Goal: Check status: Check status

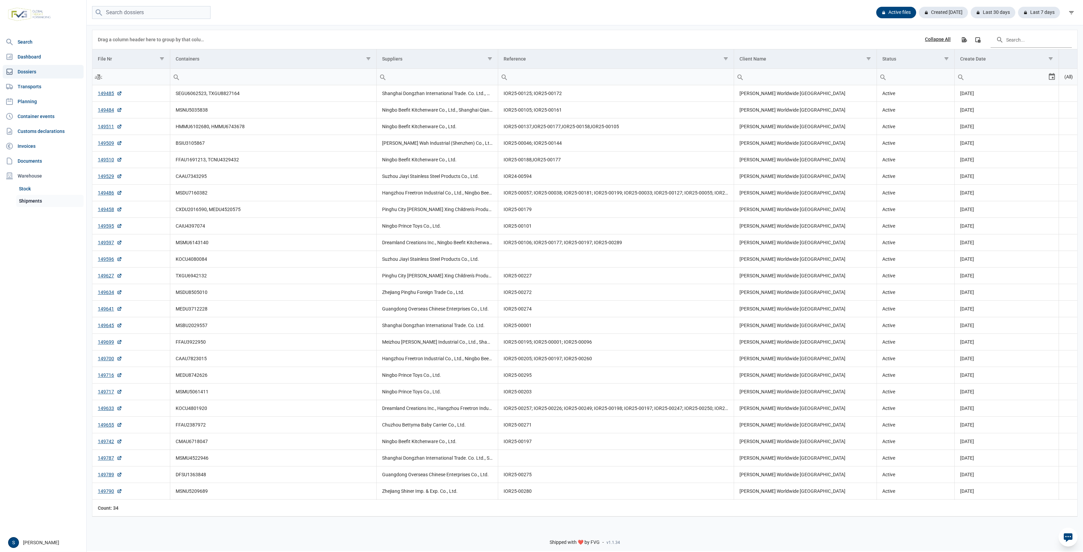
click at [34, 200] on link "Shipments" at bounding box center [49, 201] width 67 height 12
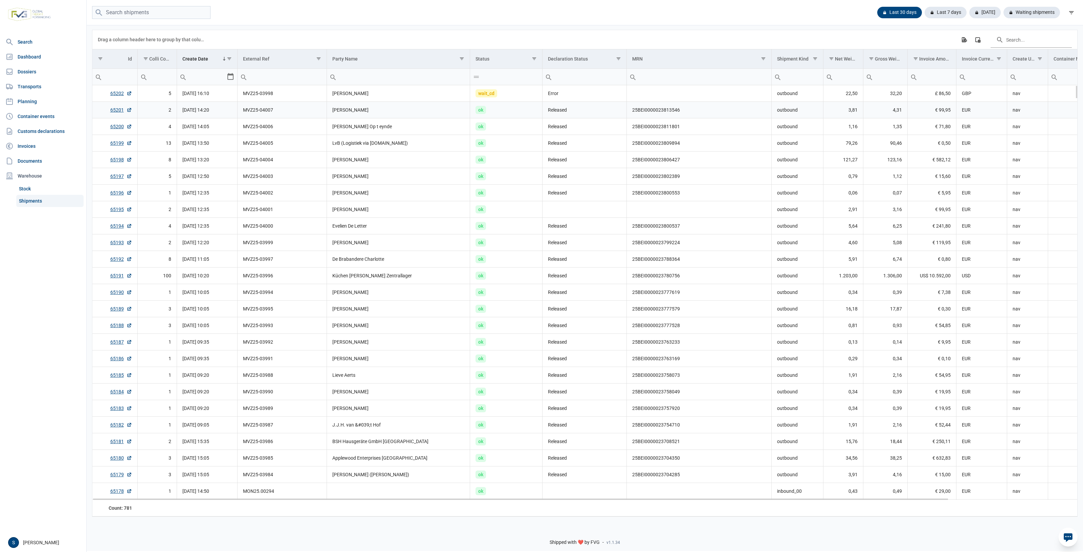
click at [362, 109] on td "[PERSON_NAME]" at bounding box center [398, 110] width 143 height 17
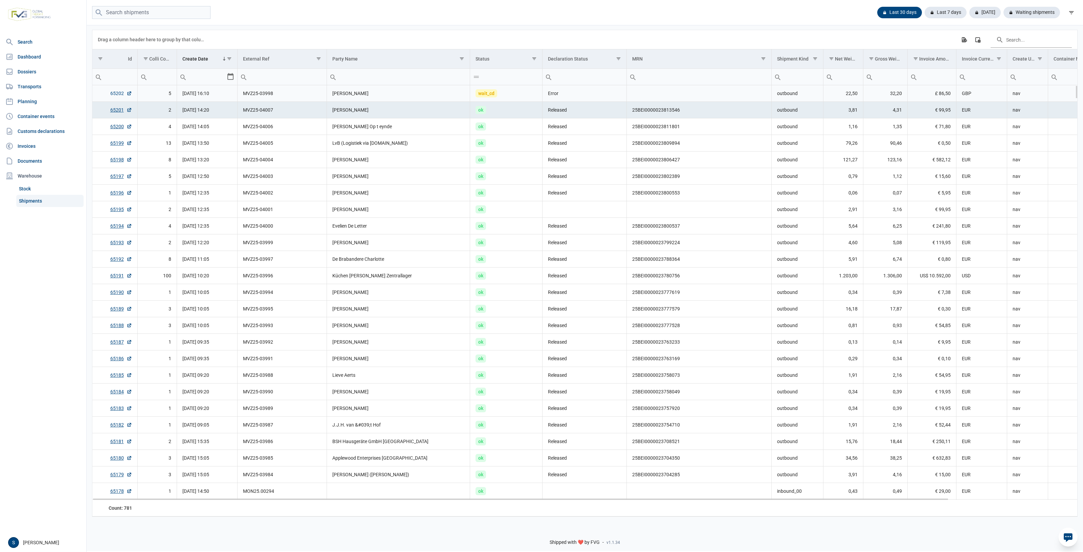
click at [116, 97] on link "65202" at bounding box center [121, 93] width 22 height 7
click at [39, 71] on link "Dossiers" at bounding box center [43, 72] width 81 height 14
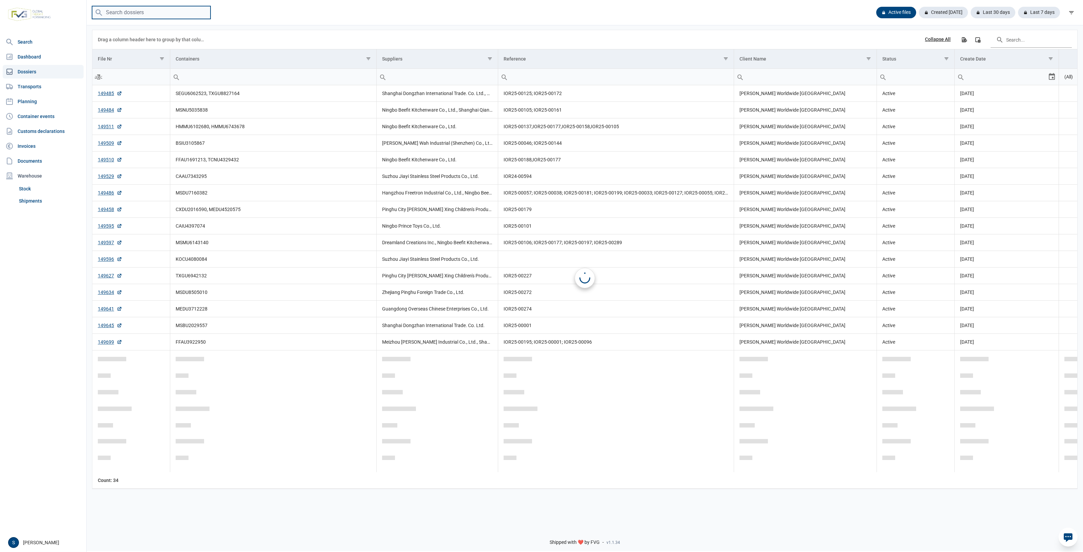
click at [162, 13] on input "search" at bounding box center [151, 12] width 118 height 13
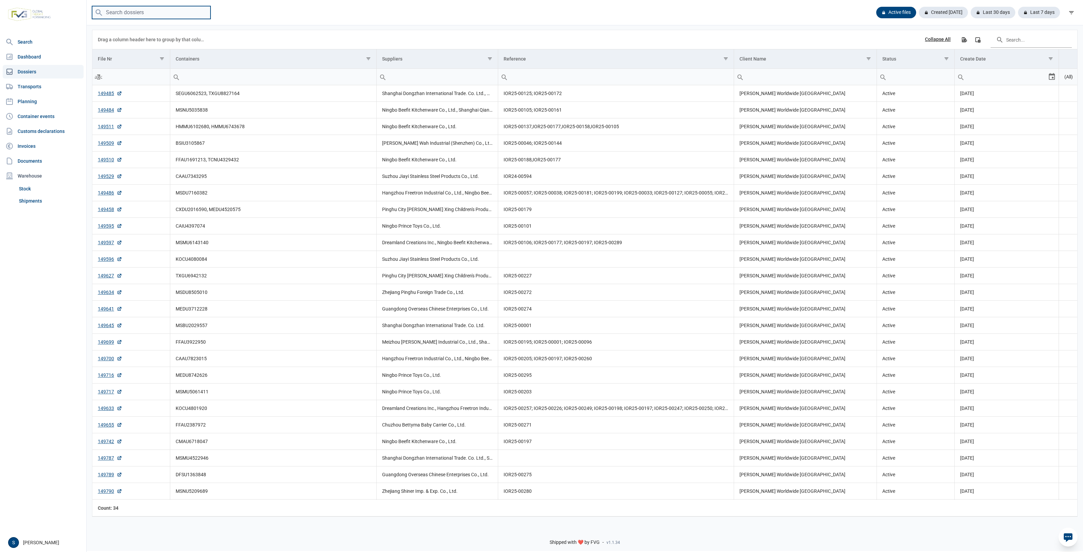
paste input "FFAU4452110"
type input "FFAU4452110"
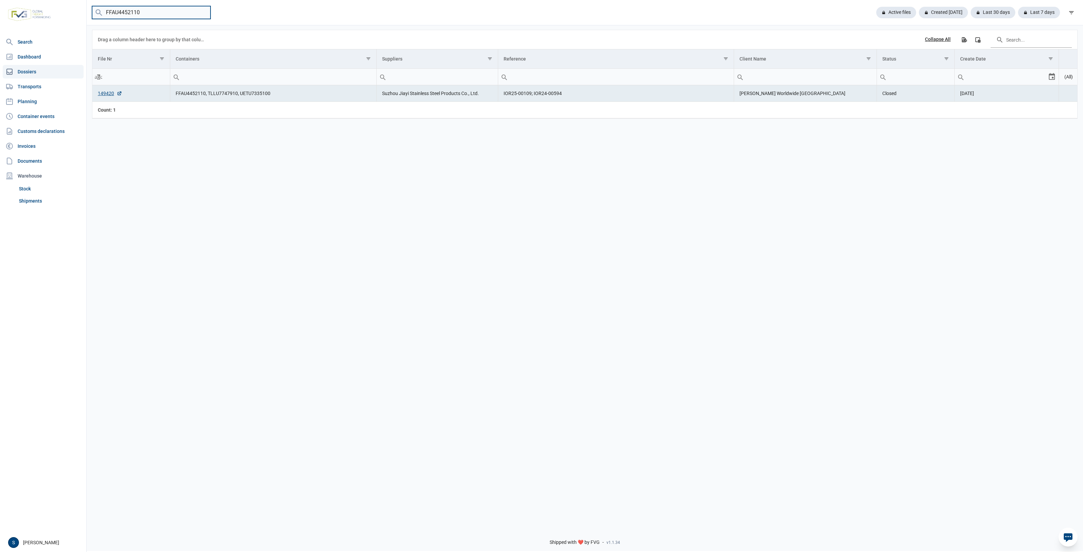
drag, startPoint x: -36, startPoint y: 14, endPoint x: -80, endPoint y: 13, distance: 43.7
click at [0, 13] on html "For evaluation purposes only. Redistribution prohibited. Please register an exi…" at bounding box center [541, 276] width 1083 height 552
paste input "FFAU1669251"
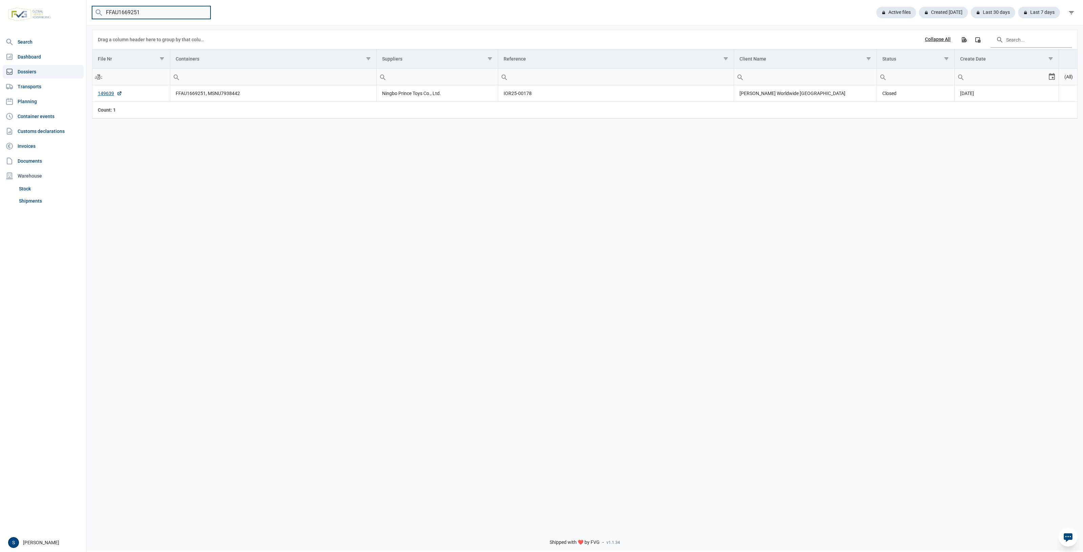
drag, startPoint x: 168, startPoint y: 14, endPoint x: -165, endPoint y: 21, distance: 332.7
click at [0, 21] on html "For evaluation purposes only. Redistribution prohibited. Please register an exi…" at bounding box center [541, 276] width 1083 height 552
paste input "5527770"
drag, startPoint x: 164, startPoint y: 16, endPoint x: -49, endPoint y: 9, distance: 212.6
click at [0, 9] on html "For evaluation purposes only. Redistribution prohibited. Please register an exi…" at bounding box center [541, 276] width 1083 height 552
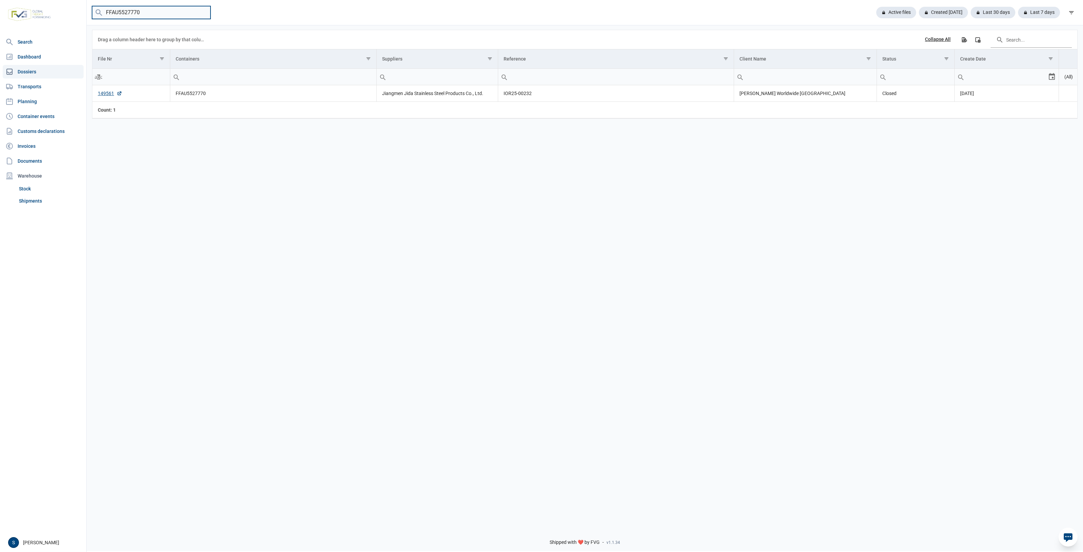
paste input "TRHU8278553"
drag, startPoint x: 162, startPoint y: 15, endPoint x: -95, endPoint y: 13, distance: 256.9
click at [0, 13] on html "For evaluation purposes only. Redistribution prohibited. Please register an exi…" at bounding box center [541, 276] width 1083 height 552
paste input "IIU4402424"
drag, startPoint x: 170, startPoint y: 14, endPoint x: -56, endPoint y: 9, distance: 226.5
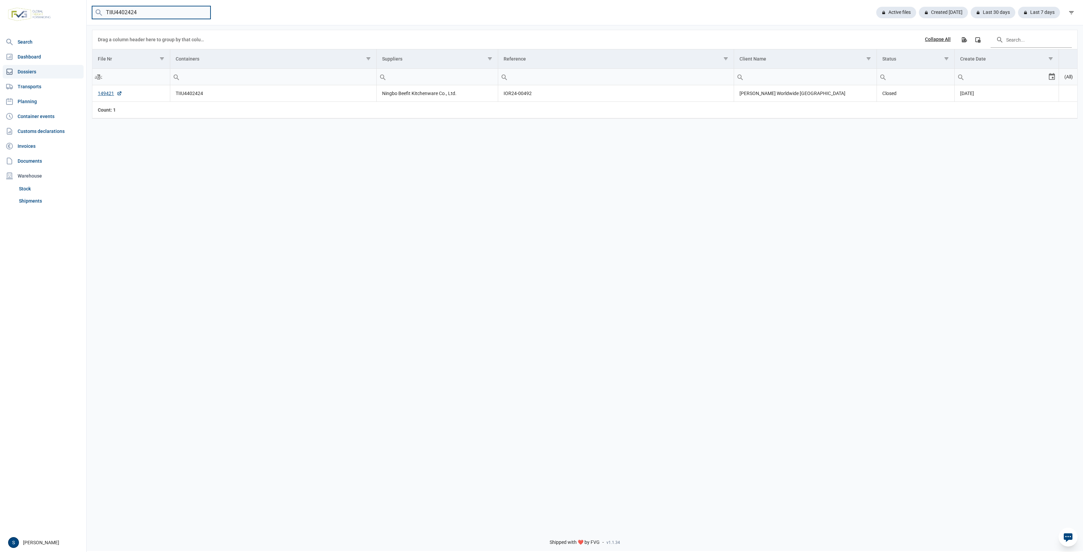
click at [0, 9] on html "For evaluation purposes only. Redistribution prohibited. Please register an exi…" at bounding box center [541, 276] width 1083 height 552
paste input "MEDU4520575"
drag, startPoint x: 171, startPoint y: 12, endPoint x: -23, endPoint y: 8, distance: 193.6
click at [0, 8] on html "For evaluation purposes only. Redistribution prohibited. Please register an exi…" at bounding box center [541, 276] width 1083 height 552
paste input "3771642"
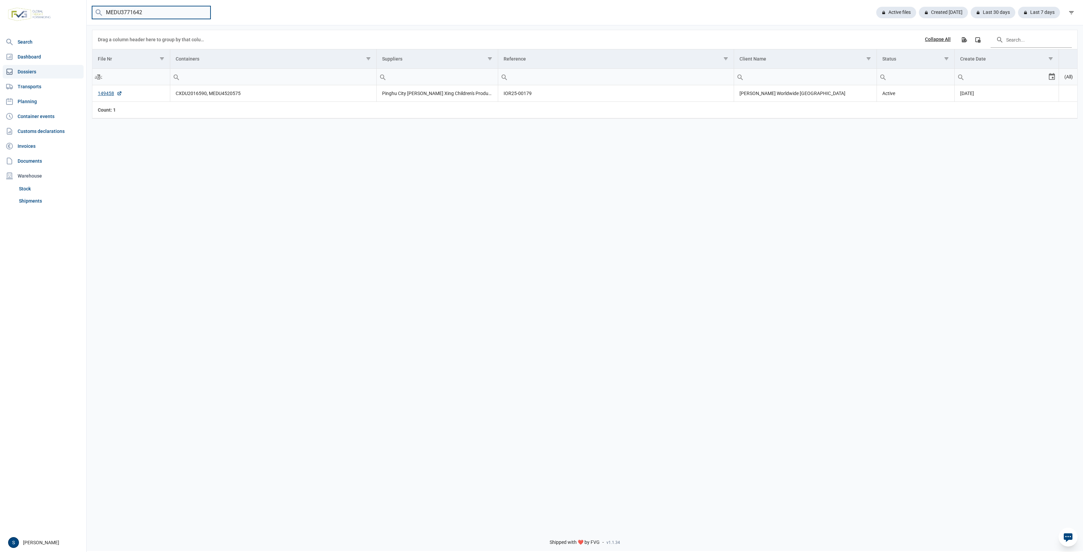
type input "MEDU3771642"
drag, startPoint x: 169, startPoint y: 7, endPoint x: -149, endPoint y: -7, distance: 317.8
click at [0, 0] on html "For evaluation purposes only. Redistribution prohibited. Please register an exi…" at bounding box center [541, 276] width 1083 height 552
paste input "DRYU9347204"
drag, startPoint x: 150, startPoint y: 12, endPoint x: -27, endPoint y: 31, distance: 178.4
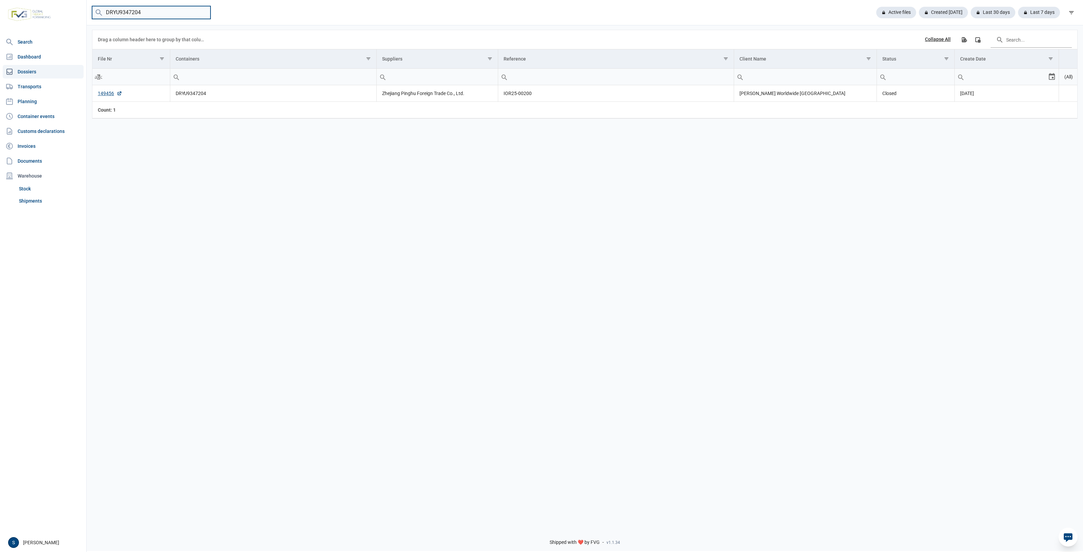
click at [0, 31] on html "For evaluation purposes only. Redistribution prohibited. Please register an exi…" at bounding box center [541, 276] width 1083 height 552
paste input "MSMU6143140"
drag, startPoint x: 154, startPoint y: 14, endPoint x: -51, endPoint y: 4, distance: 205.7
click at [0, 4] on html "For evaluation purposes only. Redistribution prohibited. Please register an exi…" at bounding box center [541, 276] width 1083 height 552
paste input "BSIU3105867"
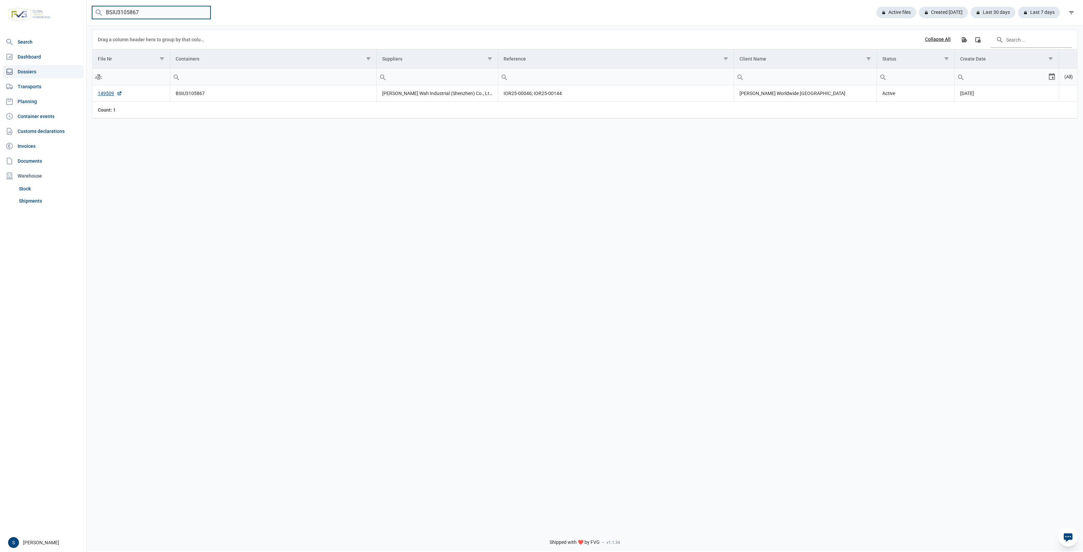
drag, startPoint x: 153, startPoint y: 12, endPoint x: -39, endPoint y: 13, distance: 191.9
click at [0, 13] on html "For evaluation purposes only. Redistribution prohibited. Please register an exi…" at bounding box center [541, 276] width 1083 height 552
paste input "MSNU5035838"
drag, startPoint x: 171, startPoint y: 13, endPoint x: -98, endPoint y: 11, distance: 269.4
click at [0, 11] on html "For evaluation purposes only. Redistribution prohibited. Please register an exi…" at bounding box center [541, 276] width 1083 height 552
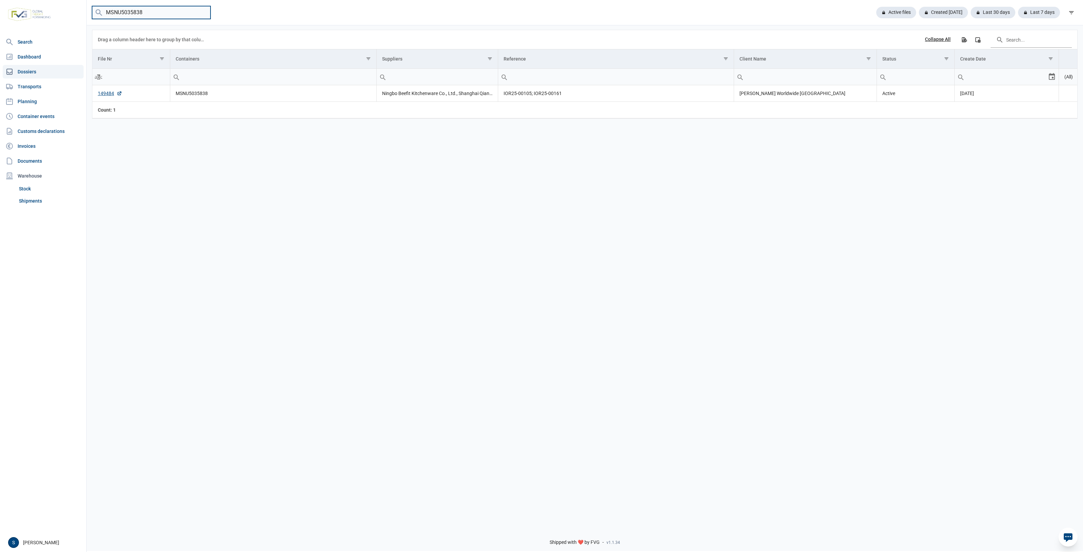
paste input "HMMU6102680"
drag, startPoint x: 157, startPoint y: 14, endPoint x: -188, endPoint y: 16, distance: 344.5
click at [0, 16] on html "For evaluation purposes only. Redistribution prohibited. Please register an exi…" at bounding box center [541, 276] width 1083 height 552
paste input "MEDU3712228"
drag, startPoint x: 157, startPoint y: 18, endPoint x: -60, endPoint y: 17, distance: 217.6
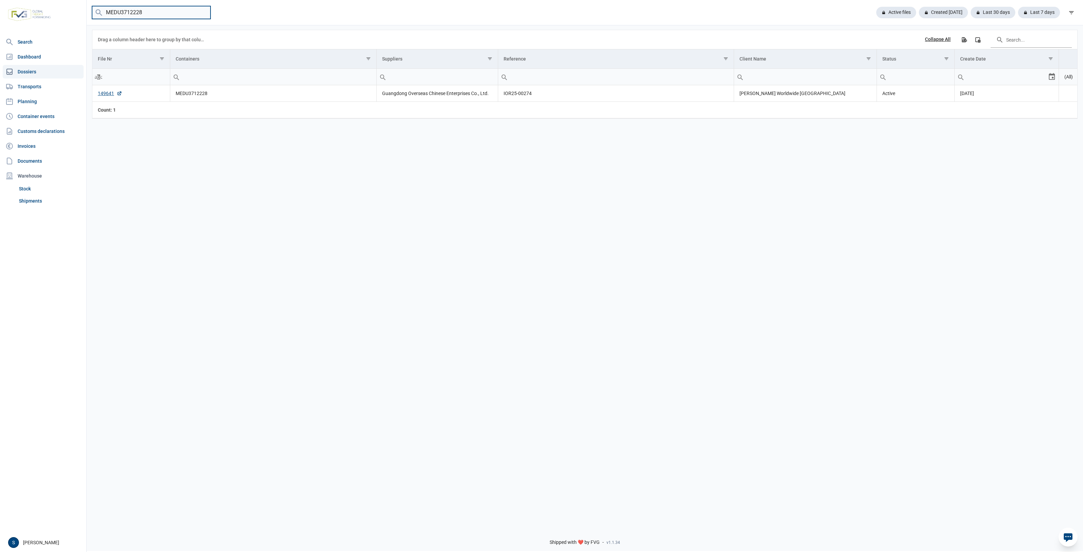
click at [0, 17] on html "For evaluation purposes only. Redistribution prohibited. Please register an exi…" at bounding box center [541, 276] width 1083 height 552
paste input "CAIU4397074"
drag, startPoint x: 155, startPoint y: 9, endPoint x: -36, endPoint y: 16, distance: 191.0
click at [0, 16] on html "For evaluation purposes only. Redistribution prohibited. Please register an exi…" at bounding box center [541, 276] width 1083 height 552
paste input "TXGU882716"
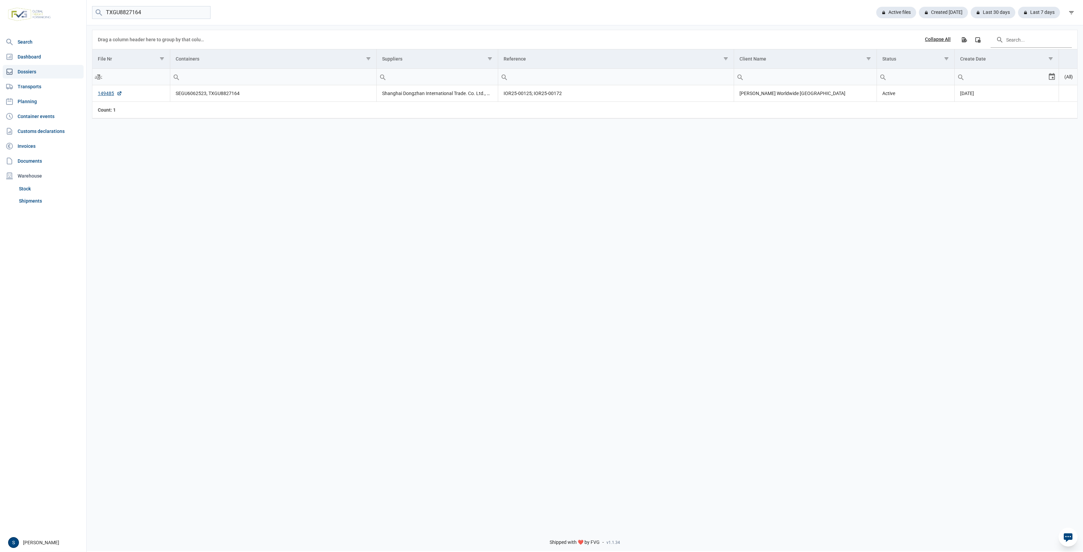
click at [179, 151] on div "Data grid with 1 rows and 8 columns Drag a column header here to group by that …" at bounding box center [585, 273] width 996 height 498
drag, startPoint x: 149, startPoint y: 15, endPoint x: -159, endPoint y: 12, distance: 307.6
click at [0, 12] on html "For evaluation purposes only. Redistribution prohibited. Please register an exi…" at bounding box center [541, 276] width 1083 height 552
paste input "CAAU7343295"
drag, startPoint x: 136, startPoint y: 13, endPoint x: -139, endPoint y: -16, distance: 276.7
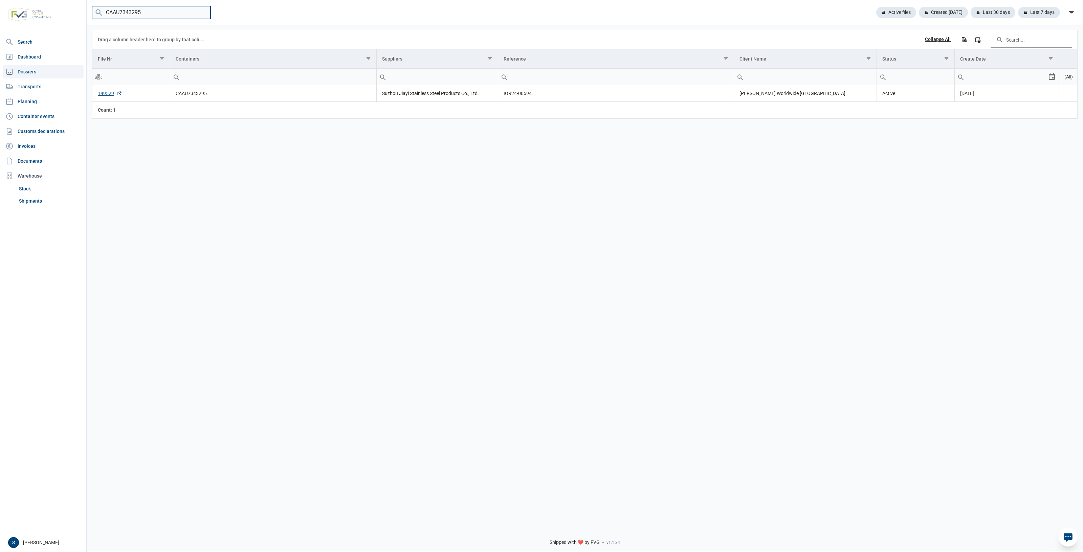
click at [0, 0] on html "For evaluation purposes only. Redistribution prohibited. Please register an exi…" at bounding box center [541, 276] width 1083 height 552
paste input "MSDU7160382"
drag, startPoint x: 159, startPoint y: 6, endPoint x: -46, endPoint y: 12, distance: 205.2
click at [0, 12] on html "For evaluation purposes only. Redistribution prohibited. Please register an exi…" at bounding box center [541, 276] width 1083 height 552
paste input "FFAU1691213"
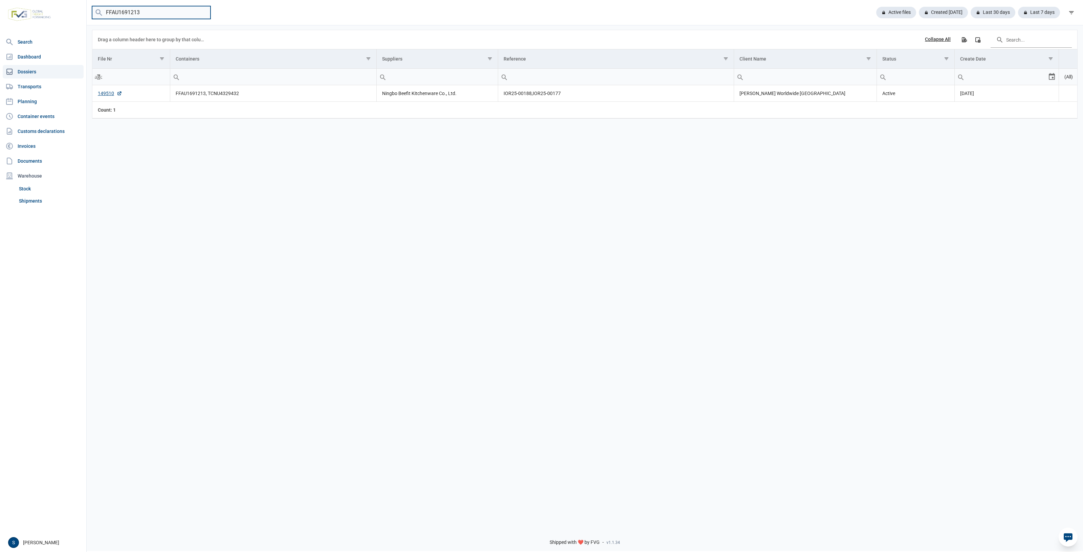
drag, startPoint x: 156, startPoint y: 11, endPoint x: -18, endPoint y: 17, distance: 174.4
click at [0, 17] on html "For evaluation purposes only. Redistribution prohibited. Please register an exi…" at bounding box center [541, 276] width 1083 height 552
paste input "TCNU4329432"
drag, startPoint x: 149, startPoint y: 9, endPoint x: -171, endPoint y: 25, distance: 320.2
click at [0, 25] on html "For evaluation purposes only. Redistribution prohibited. Please register an exi…" at bounding box center [541, 276] width 1083 height 552
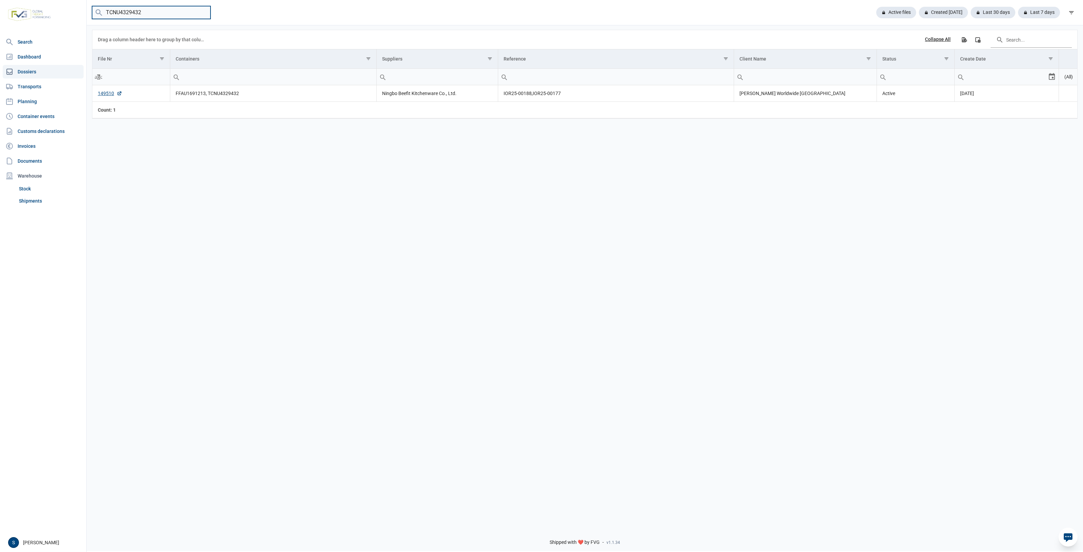
paste input "FFAU238797"
drag, startPoint x: 96, startPoint y: 6, endPoint x: -221, endPoint y: -25, distance: 318.6
click at [0, 0] on html "For evaluation purposes only. Redistribution prohibited. Please register an exi…" at bounding box center [541, 276] width 1083 height 552
paste input "KOCU4801920"
drag, startPoint x: 169, startPoint y: 17, endPoint x: -7, endPoint y: 6, distance: 176.3
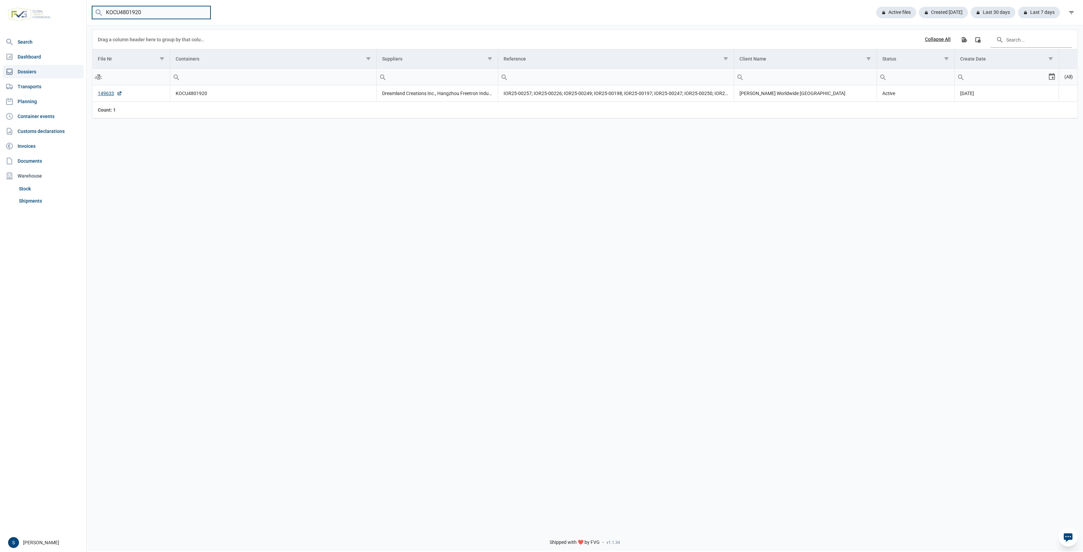
click at [0, 6] on html "For evaluation purposes only. Redistribution prohibited. Please register an exi…" at bounding box center [541, 276] width 1083 height 552
paste input "080084"
drag, startPoint x: 4, startPoint y: 13, endPoint x: -88, endPoint y: 15, distance: 92.7
click at [0, 15] on html "For evaluation purposes only. Redistribution prohibited. Please register an exi…" at bounding box center [541, 276] width 1083 height 552
paste input "TXGU6942132"
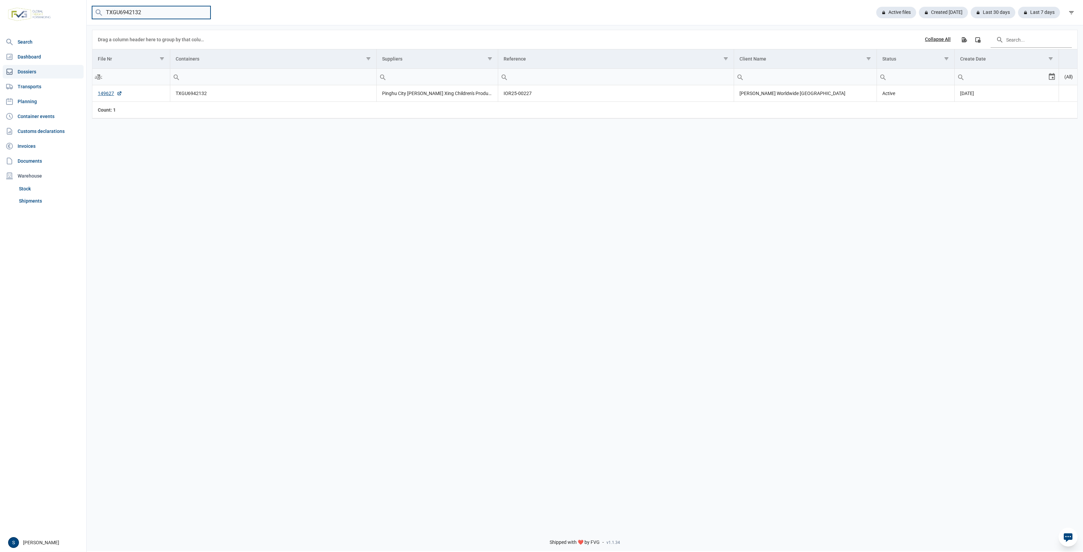
drag, startPoint x: 163, startPoint y: 14, endPoint x: -22, endPoint y: 10, distance: 185.5
click at [0, 10] on html "For evaluation purposes only. Redistribution prohibited. Please register an exi…" at bounding box center [541, 276] width 1083 height 552
paste input "EMCU8220420"
drag, startPoint x: 166, startPoint y: 13, endPoint x: -49, endPoint y: 18, distance: 214.9
click at [0, 18] on html "For evaluation purposes only. Redistribution prohibited. Please register an exi…" at bounding box center [541, 276] width 1083 height 552
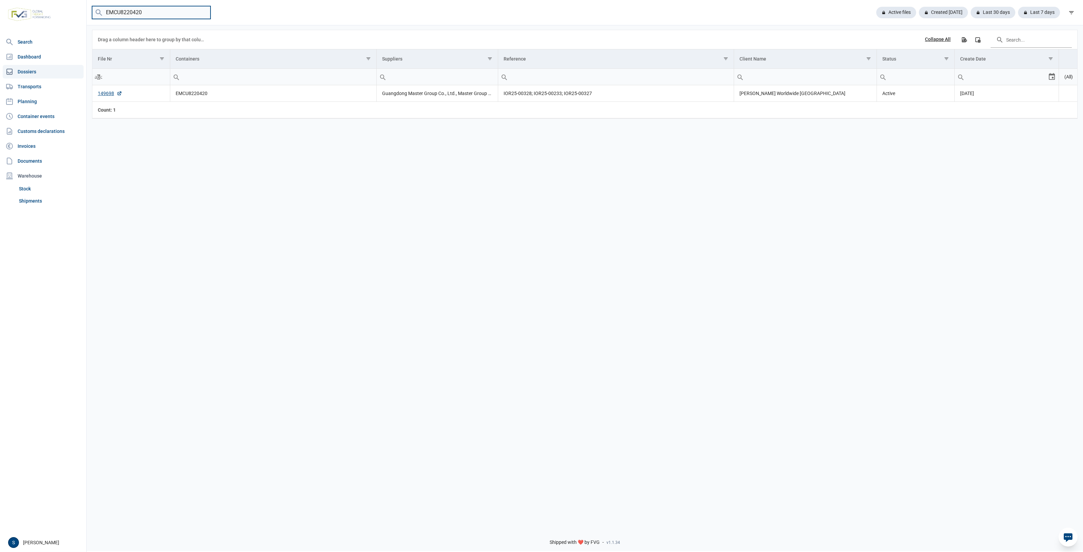
paste input "MSDU850501"
drag, startPoint x: 184, startPoint y: 15, endPoint x: -21, endPoint y: 6, distance: 205.6
click at [0, 6] on html "For evaluation purposes only. Redistribution prohibited. Please register an exi…" at bounding box center [541, 276] width 1083 height 552
paste input "MU5061411"
drag, startPoint x: 147, startPoint y: 11, endPoint x: -133, endPoint y: -5, distance: 280.0
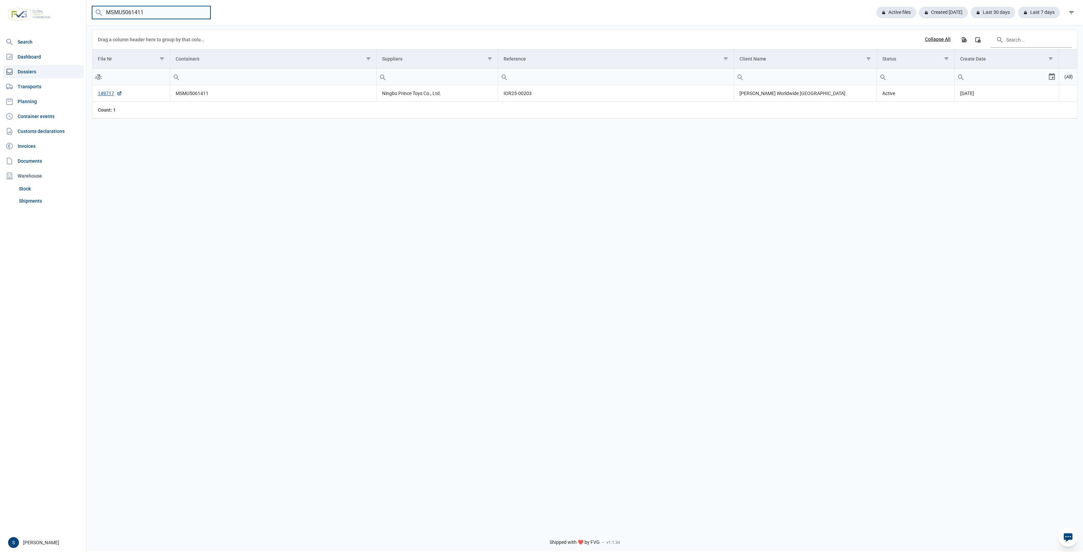
click at [0, 0] on html "For evaluation purposes only. Redistribution prohibited. Please register an exi…" at bounding box center [541, 276] width 1083 height 552
paste input "FFAU3922950"
drag, startPoint x: 164, startPoint y: 18, endPoint x: -106, endPoint y: 20, distance: 270.1
click at [0, 20] on html "For evaluation purposes only. Redistribution prohibited. Please register an exi…" at bounding box center [541, 276] width 1083 height 552
paste input "MSBU2029557"
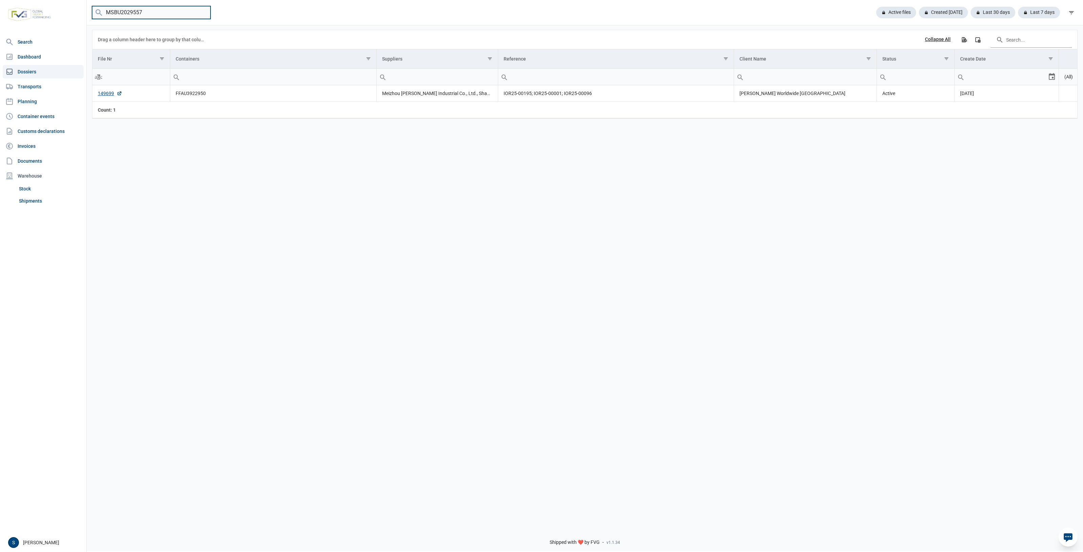
type input "MSBU2029557"
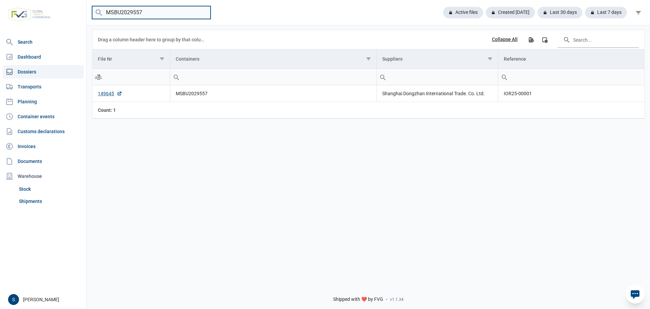
drag, startPoint x: 202, startPoint y: 13, endPoint x: 201, endPoint y: 19, distance: 6.4
click at [201, 13] on input "MSBU2029557" at bounding box center [151, 12] width 118 height 13
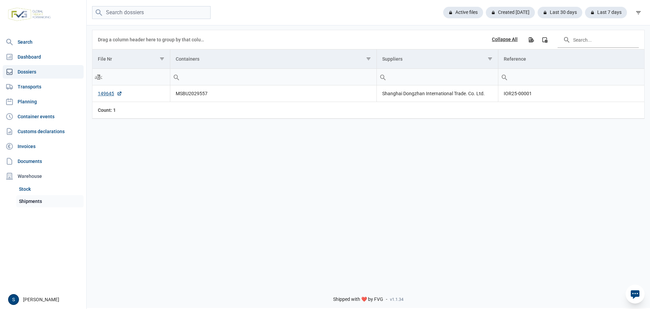
click at [37, 198] on link "Shipments" at bounding box center [49, 201] width 67 height 12
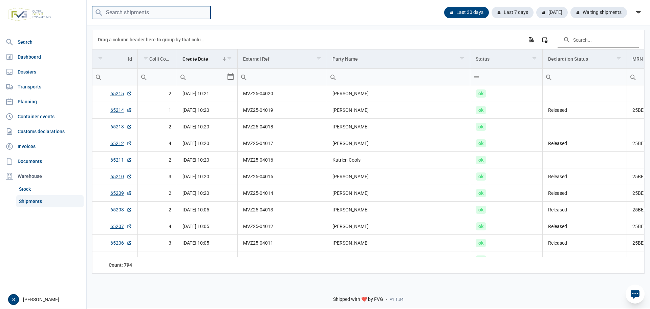
click at [177, 8] on input "search" at bounding box center [151, 12] width 118 height 13
type input "t--"
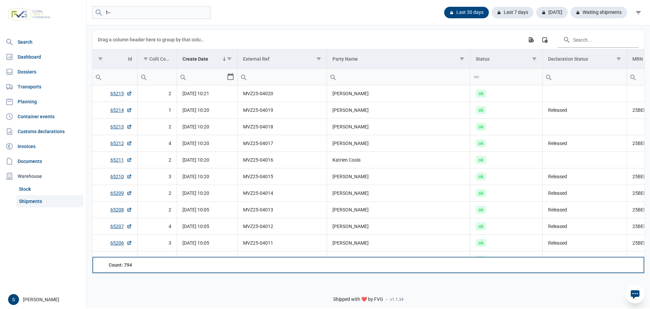
click at [318, 263] on td "Data grid with 794 rows and 18 columns" at bounding box center [282, 265] width 89 height 16
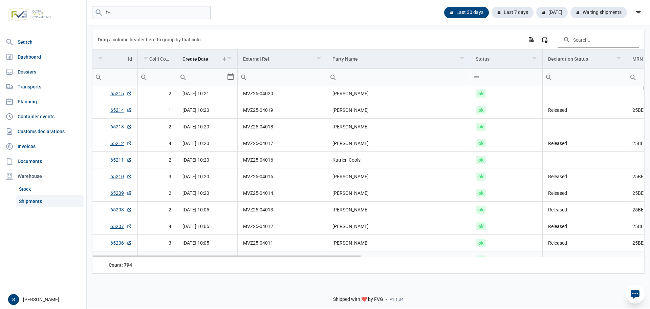
click at [309, 250] on td "MVZ25-04011" at bounding box center [282, 243] width 89 height 17
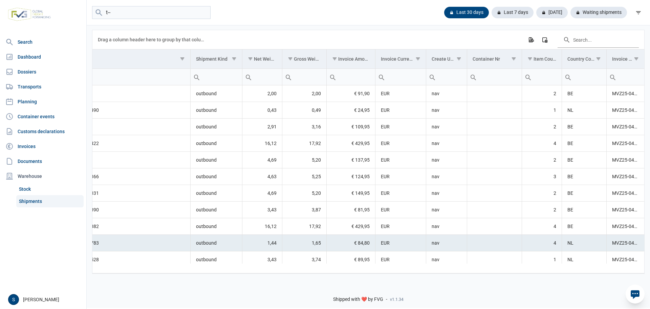
drag, startPoint x: 307, startPoint y: 256, endPoint x: 590, endPoint y: 172, distance: 295.2
click at [649, 237] on body "For evaluation purposes only. Redistribution prohibited. Please register an exi…" at bounding box center [325, 142] width 650 height 309
click at [481, 74] on input "Filter cell" at bounding box center [494, 77] width 54 height 16
type input "TLLU"
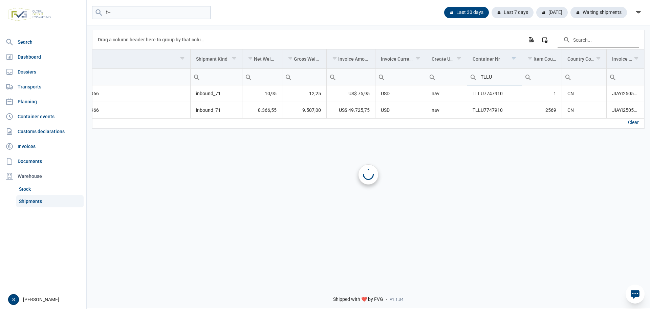
scroll to position [0, 581]
click at [415, 109] on td "USD" at bounding box center [400, 110] width 51 height 17
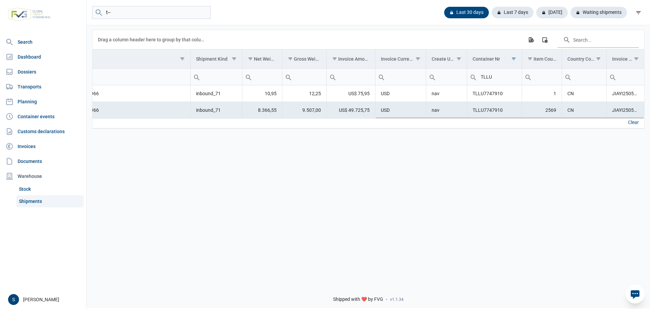
click at [579, 109] on td "CN" at bounding box center [583, 110] width 45 height 17
click at [355, 101] on td "US$ 75,95" at bounding box center [351, 93] width 49 height 17
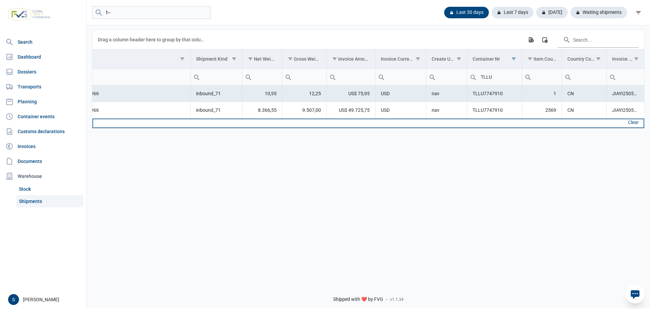
drag, startPoint x: 527, startPoint y: 120, endPoint x: 617, endPoint y: 110, distance: 90.7
click at [608, 112] on div "Data grid with 2 rows and 18 columns Drag a column header here to group by that…" at bounding box center [368, 79] width 552 height 98
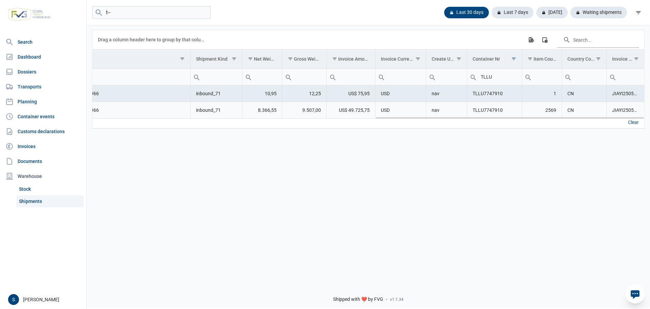
click at [196, 114] on td "inbound_71" at bounding box center [217, 110] width 52 height 17
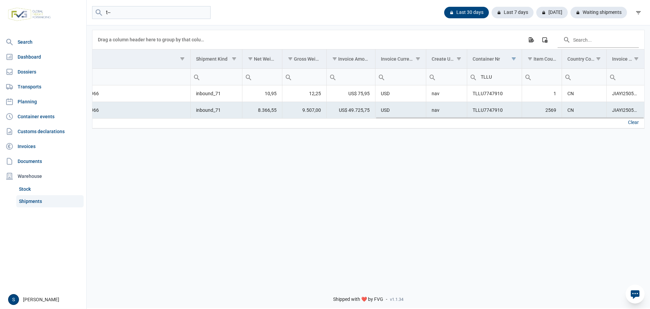
click at [349, 106] on td "US$ 49.725,75" at bounding box center [351, 110] width 49 height 17
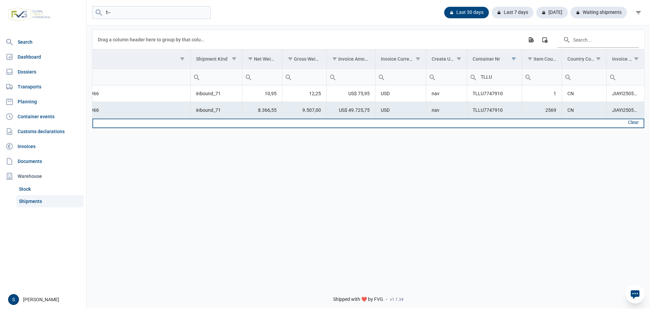
click at [329, 119] on td "Data grid with 2 rows and 18 columns" at bounding box center [351, 122] width 49 height 9
click at [390, 118] on div "Data grid with 2 rows and 18 columns" at bounding box center [509, 117] width 267 height 4
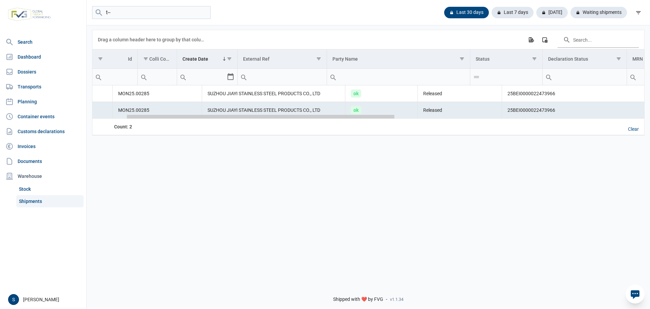
scroll to position [0, 42]
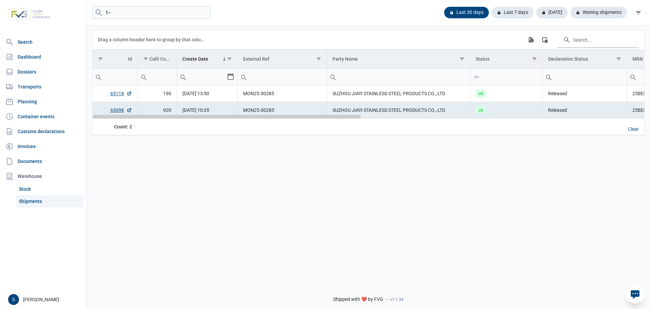
drag, startPoint x: 395, startPoint y: 117, endPoint x: 123, endPoint y: 120, distance: 272.8
click at [63, 145] on body "For evaluation purposes only. Redistribution prohibited. Please register an exi…" at bounding box center [325, 142] width 650 height 309
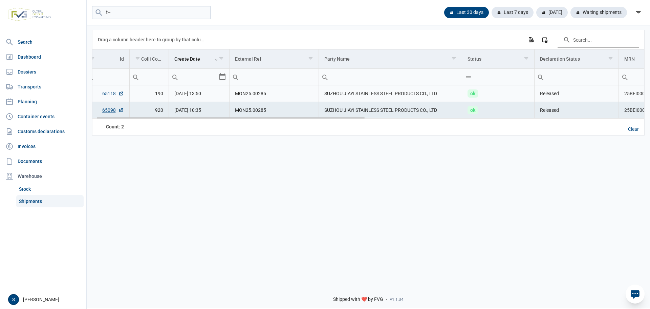
click at [106, 91] on link "65118" at bounding box center [113, 93] width 22 height 7
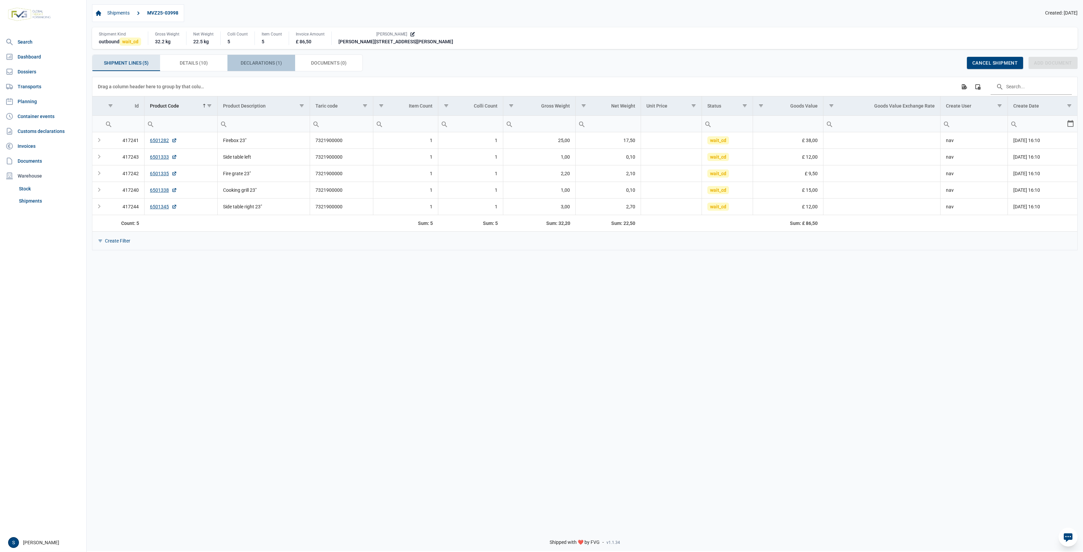
click at [234, 64] on div "Declarations (1) Declarations (1)" at bounding box center [261, 63] width 68 height 16
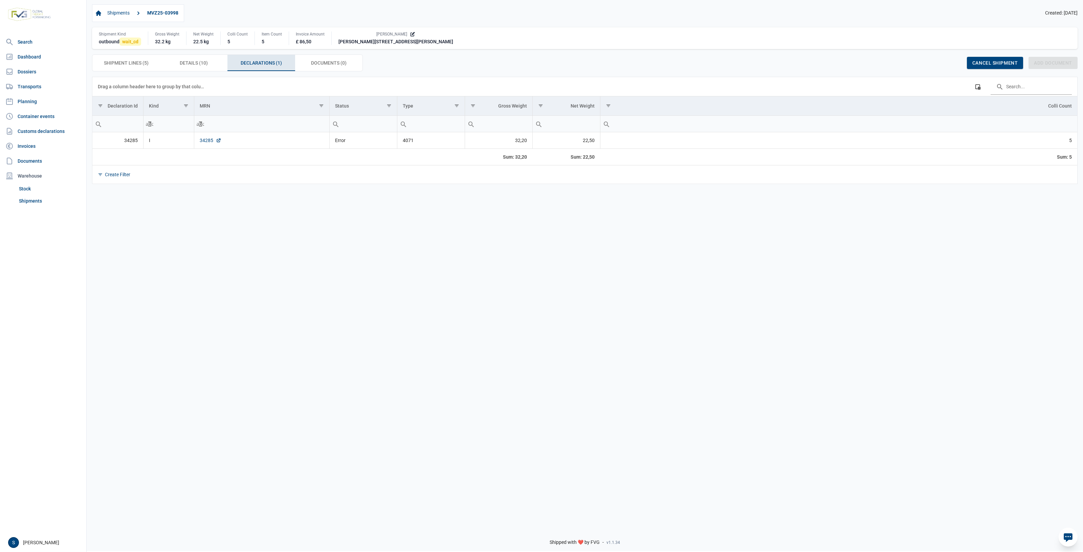
click at [211, 138] on link "34285" at bounding box center [211, 140] width 22 height 7
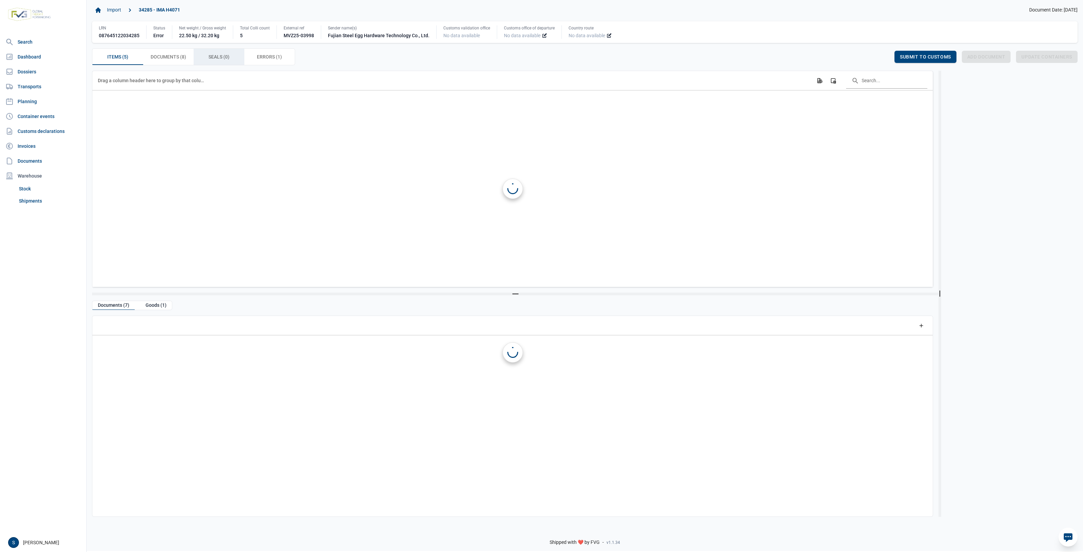
click at [265, 55] on span "Errors (1) Errors (1)" at bounding box center [269, 57] width 25 height 8
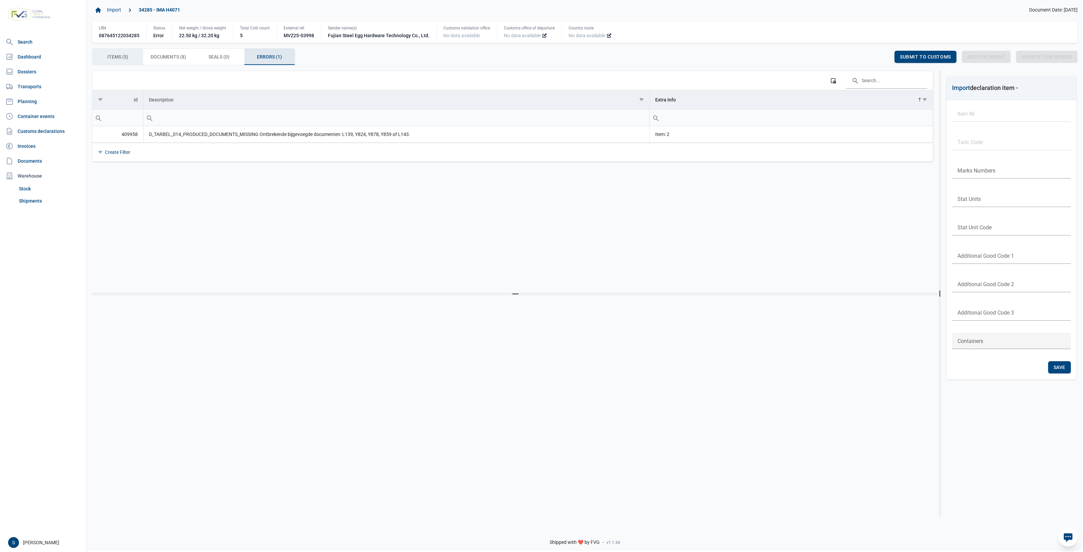
click at [124, 51] on div "Items (5) Items (5)" at bounding box center [117, 57] width 51 height 16
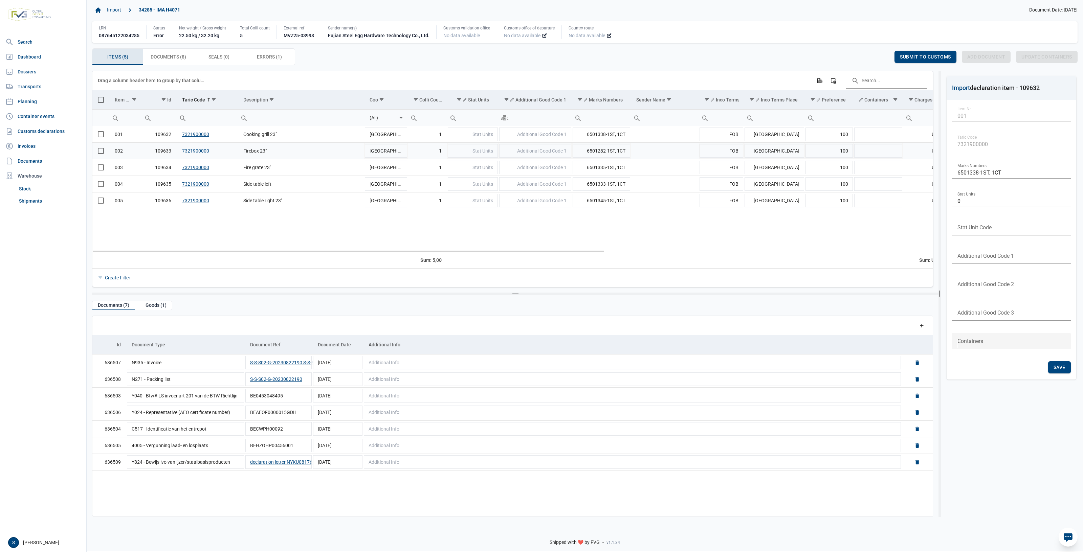
click at [283, 151] on td "Firebox 23"" at bounding box center [301, 150] width 126 height 17
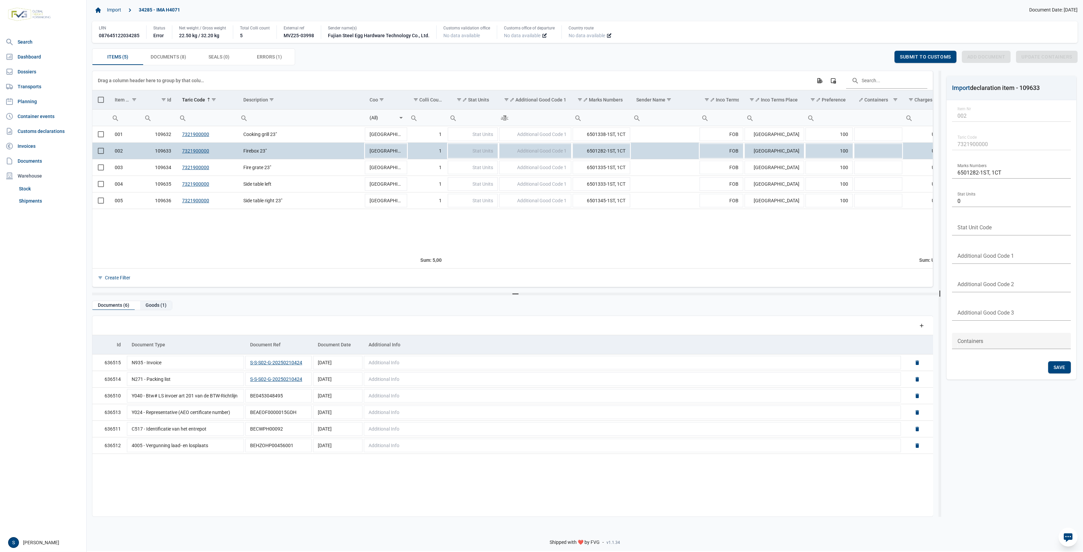
click at [151, 302] on div "Goods (1)" at bounding box center [156, 305] width 32 height 9
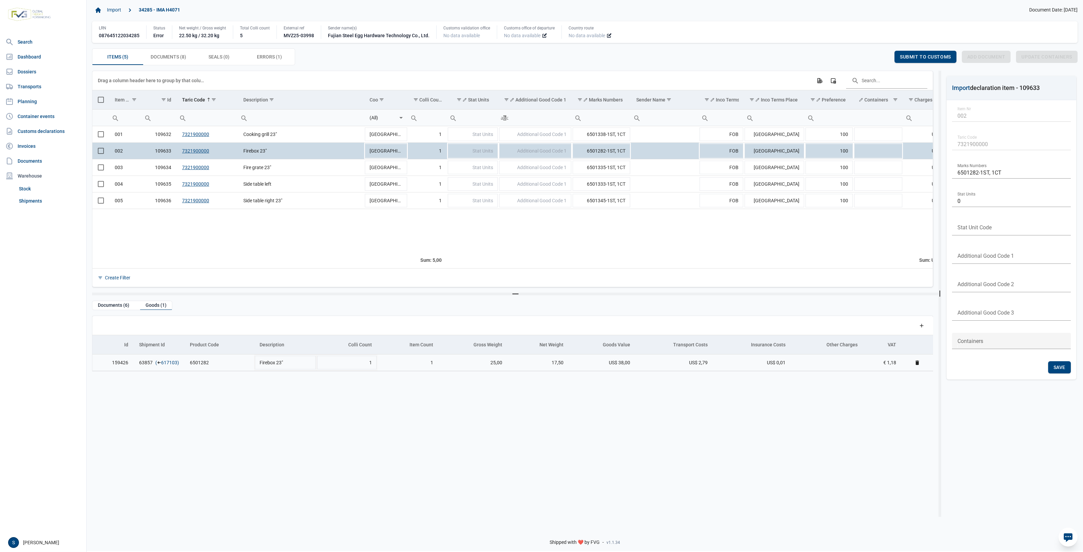
click at [165, 361] on link "617103" at bounding box center [169, 362] width 16 height 7
click at [275, 63] on div "Errors (1) Errors (1)" at bounding box center [269, 57] width 51 height 16
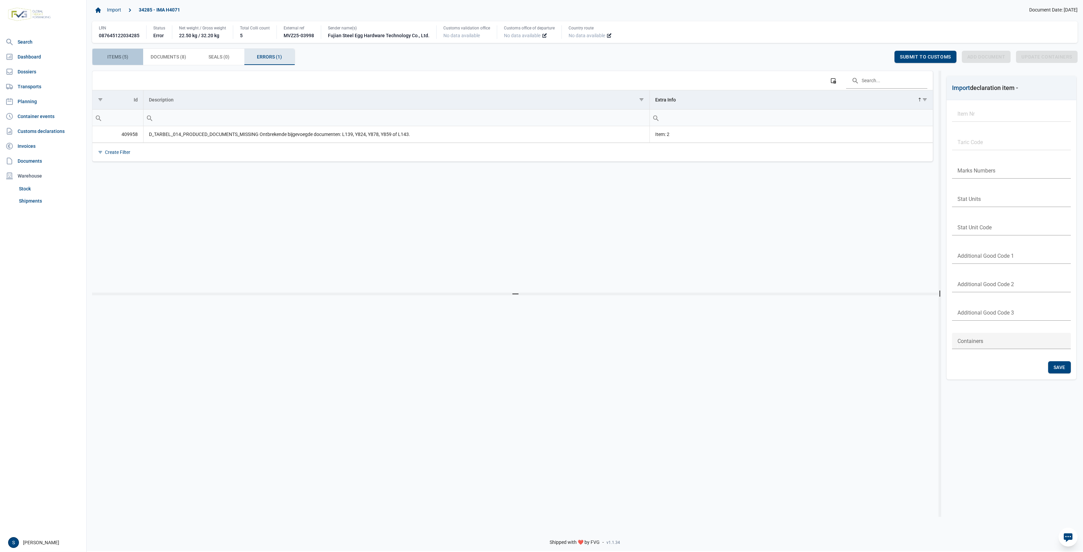
click at [109, 56] on span "Items (5) Items (5)" at bounding box center [117, 57] width 21 height 8
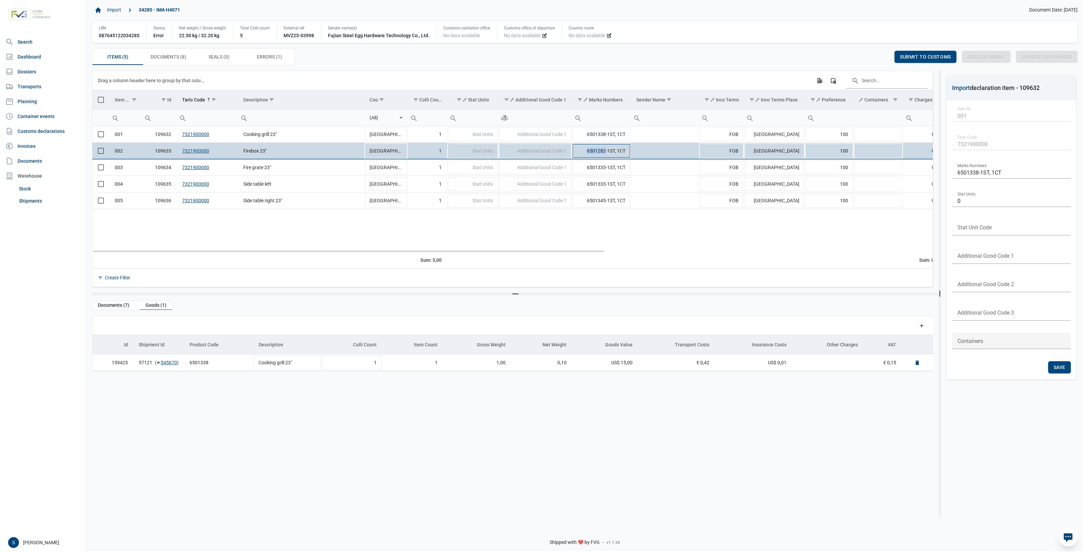
drag, startPoint x: 605, startPoint y: 152, endPoint x: 572, endPoint y: 151, distance: 33.5
click at [572, 151] on td "6501282-1ST, 1CT" at bounding box center [601, 150] width 59 height 17
click at [605, 150] on input "6501282-1ST, 1CT" at bounding box center [601, 151] width 59 height 16
drag, startPoint x: 606, startPoint y: 150, endPoint x: 563, endPoint y: 148, distance: 42.7
click at [563, 148] on tr "002 109633 7321900000 Firebox 23" China 1 Stat Units Additional Good Code 1 650…" at bounding box center [782, 150] width 1380 height 17
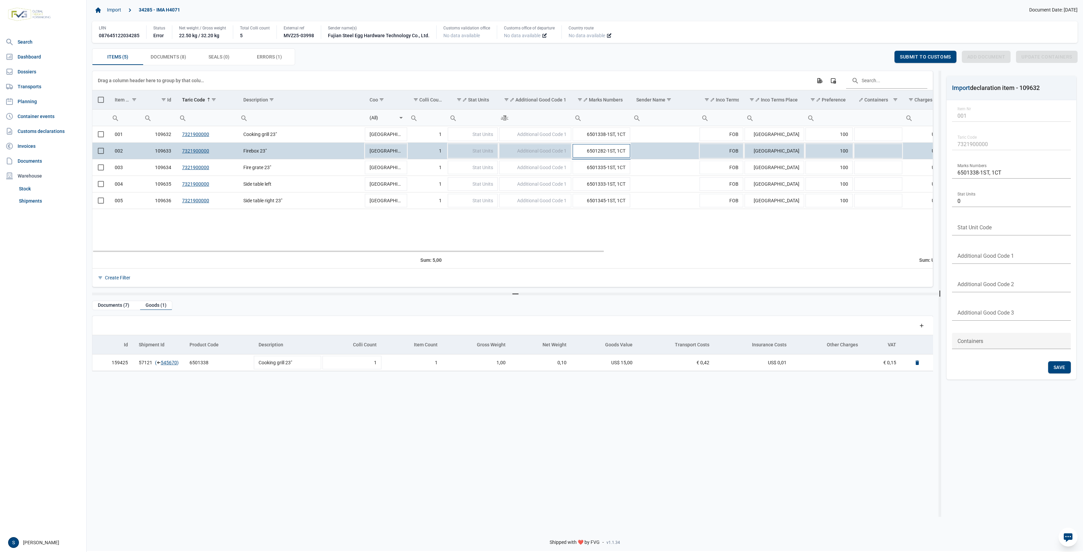
click at [580, 151] on input "6501282-1ST, 1CT" at bounding box center [601, 151] width 59 height 16
drag, startPoint x: 585, startPoint y: 151, endPoint x: 605, endPoint y: 151, distance: 19.3
click at [605, 151] on input "6501282-1ST, 1CT" at bounding box center [601, 151] width 59 height 16
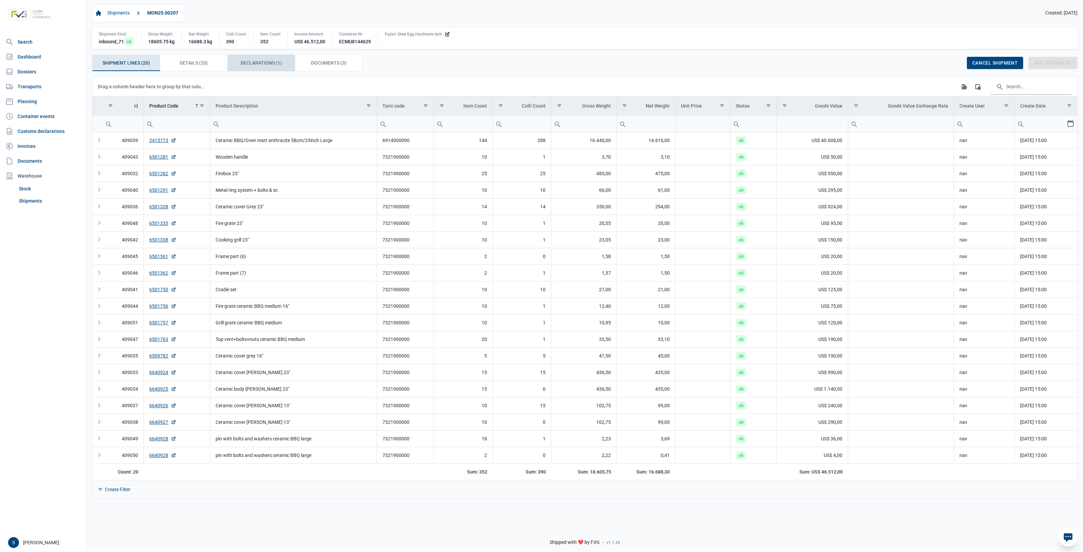
click at [260, 65] on span "Declarations (1) Declarations (1)" at bounding box center [261, 63] width 41 height 8
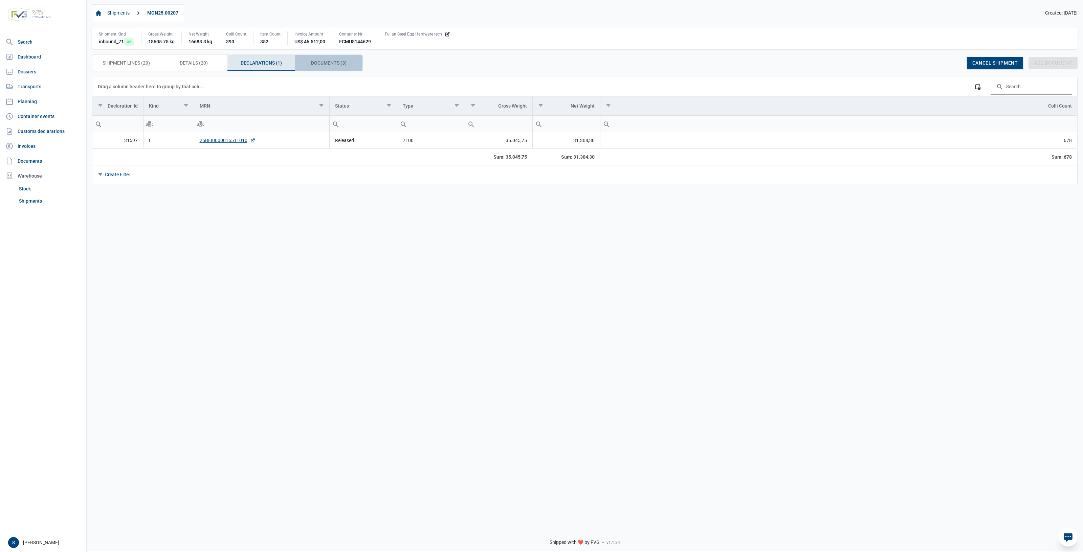
click at [342, 67] on span "Documents (3) Documents (3)" at bounding box center [329, 63] width 36 height 8
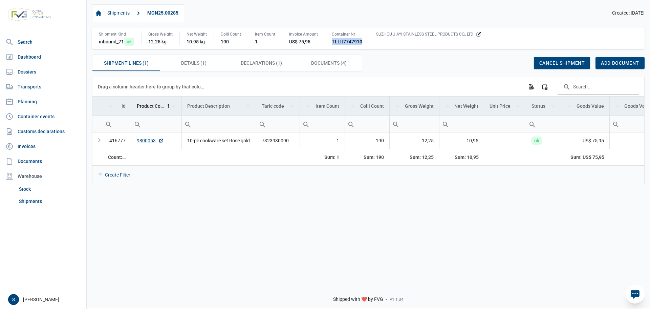
drag, startPoint x: 360, startPoint y: 43, endPoint x: 331, endPoint y: 43, distance: 29.1
click at [329, 45] on div "Shipment Kind inbound_71 ok Gross Weight 12.25 kg Net Weight 10.95 kg Colli Cou…" at bounding box center [368, 38] width 552 height 22
copy div "TLLU7747910"
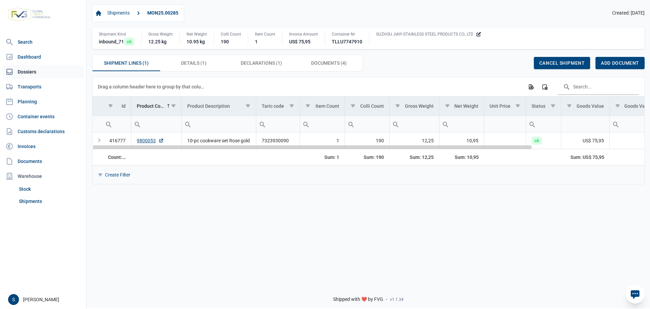
drag, startPoint x: 180, startPoint y: 149, endPoint x: 5, endPoint y: 74, distance: 189.8
click at [0, 108] on body "For evaluation purposes only. Redistribution prohibited. Please register an exi…" at bounding box center [325, 142] width 650 height 309
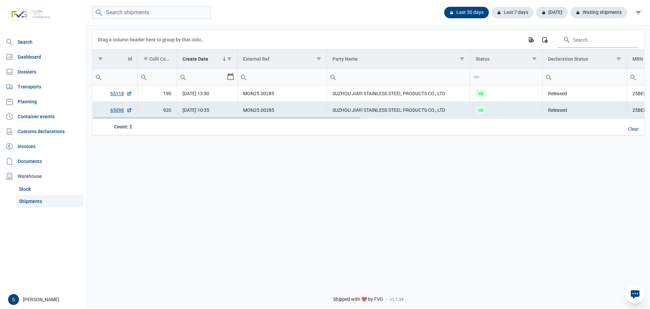
click at [351, 111] on td "SUZHOU JIAYI STAINLESS STEEL PRODUCTS CO., LTD" at bounding box center [398, 110] width 143 height 17
click at [118, 109] on link "65098" at bounding box center [121, 110] width 22 height 7
click at [114, 93] on link "65118" at bounding box center [121, 93] width 22 height 7
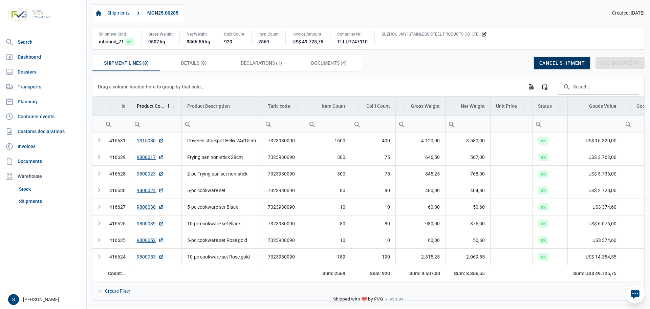
click at [559, 62] on span "Cancel shipment" at bounding box center [561, 62] width 45 height 5
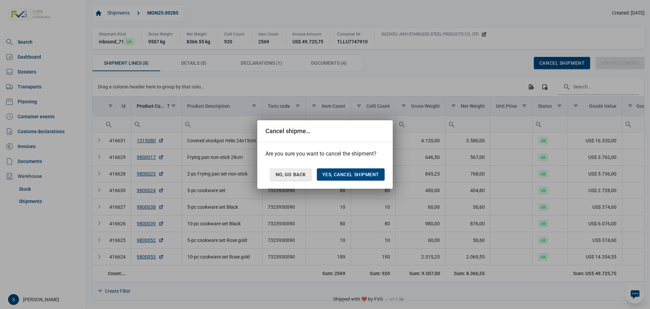
click at [275, 174] on span "No, go back" at bounding box center [290, 174] width 30 height 5
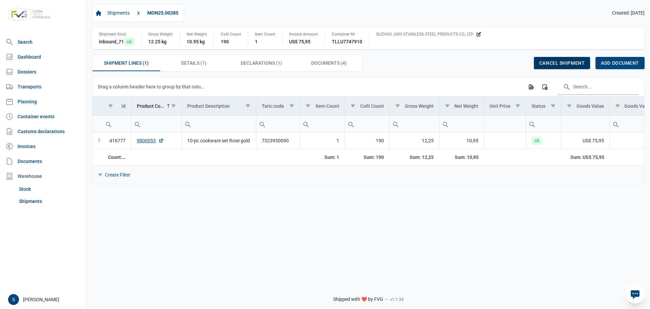
click at [572, 62] on span "Cancel shipment" at bounding box center [561, 62] width 45 height 5
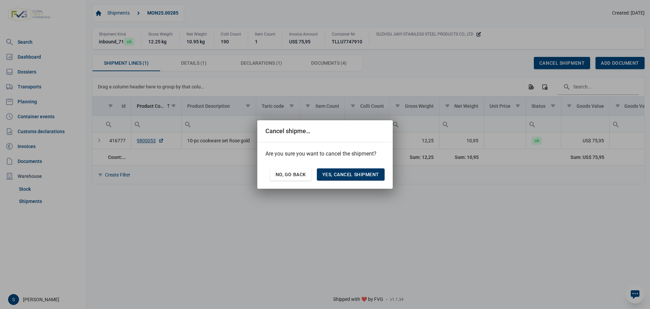
click at [353, 176] on span "Yes, cancel shipment" at bounding box center [350, 174] width 57 height 5
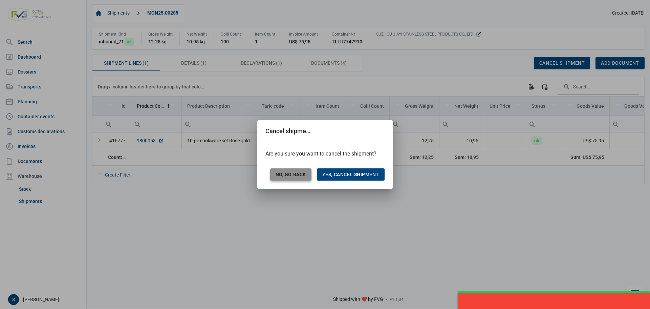
click at [281, 172] on span "No, go back" at bounding box center [290, 174] width 30 height 5
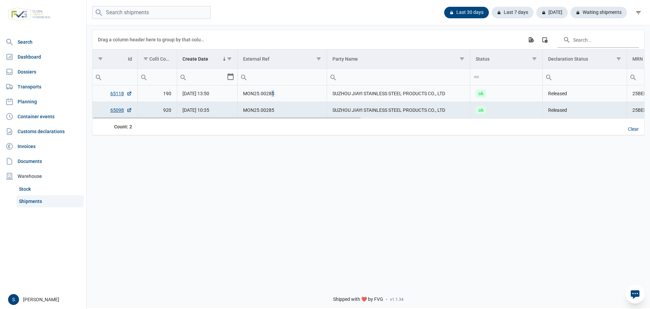
drag, startPoint x: 288, startPoint y: 92, endPoint x: 272, endPoint y: 96, distance: 16.6
click at [272, 96] on td "MON25.00285" at bounding box center [282, 93] width 89 height 17
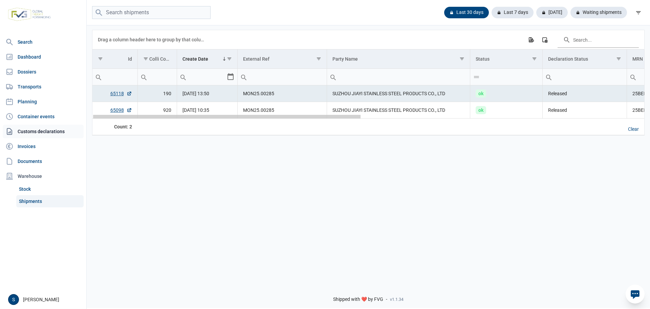
drag, startPoint x: 326, startPoint y: 117, endPoint x: 19, endPoint y: 126, distance: 307.4
click at [19, 128] on body "For evaluation purposes only. Redistribution prohibited. Please register an exi…" at bounding box center [325, 142] width 650 height 309
drag, startPoint x: 320, startPoint y: 88, endPoint x: 237, endPoint y: 96, distance: 83.7
click at [236, 97] on tr "65118 190 [DATE] 13:50 MON25.00285 SUZHOU JIAYI STAINLESS STEEL PRODUCTS CO., L…" at bounding box center [658, 93] width 1133 height 17
copy tr "MON25.00285"
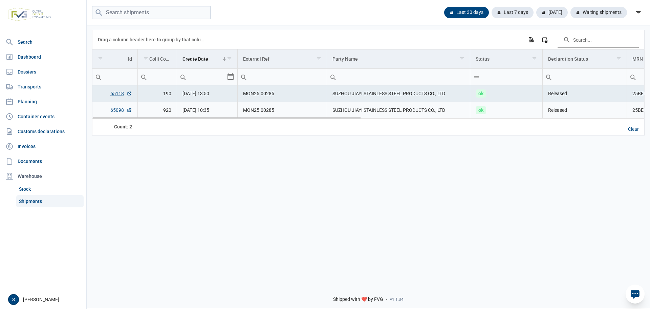
click at [117, 111] on link "65098" at bounding box center [121, 110] width 22 height 7
copy tr "MON25.00285"
click at [35, 202] on link "Shipments" at bounding box center [49, 201] width 67 height 12
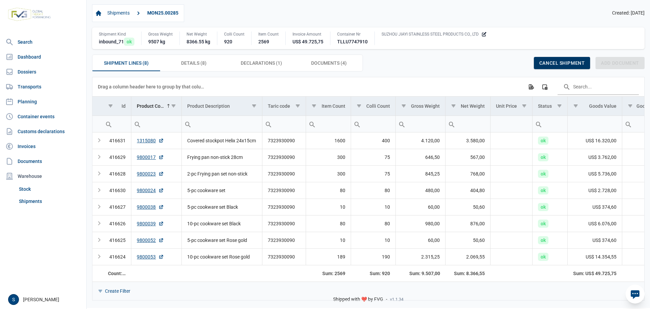
click at [548, 67] on div "Cancel shipment" at bounding box center [562, 63] width 56 height 12
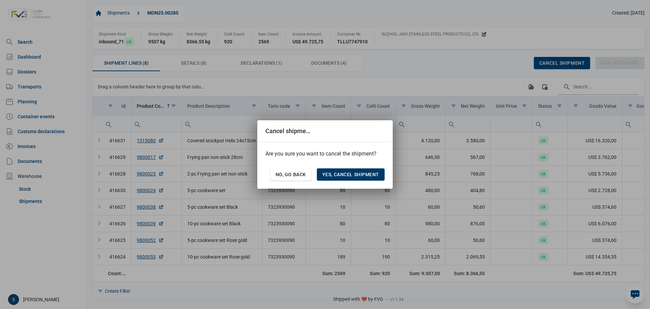
click at [361, 175] on span "Yes, cancel shipment" at bounding box center [350, 174] width 57 height 5
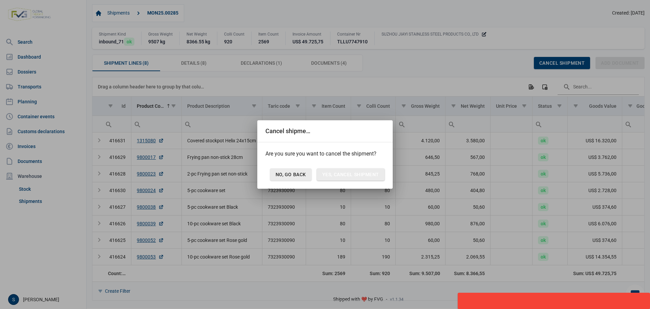
click at [290, 174] on span "No, go back" at bounding box center [290, 174] width 30 height 5
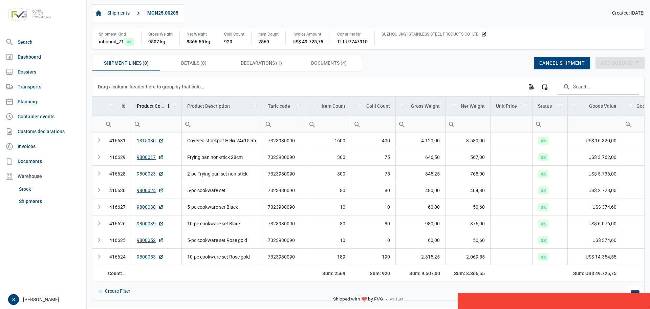
drag, startPoint x: 153, startPoint y: 15, endPoint x: 246, endPoint y: 24, distance: 93.8
click at [299, 22] on div "Shipments MON25.00285 Created: 05-08-2025" at bounding box center [368, 13] width 552 height 18
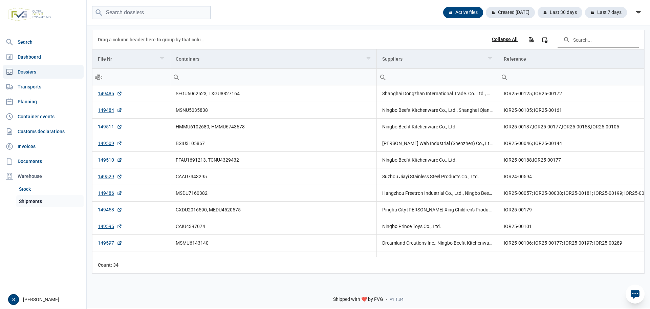
drag, startPoint x: 34, startPoint y: 209, endPoint x: 44, endPoint y: 203, distance: 12.0
click at [37, 208] on nav "Search Dashboard Dossiers Transports Planning Container events Customs declarat…" at bounding box center [43, 162] width 86 height 254
click at [44, 203] on link "Shipments" at bounding box center [49, 201] width 67 height 12
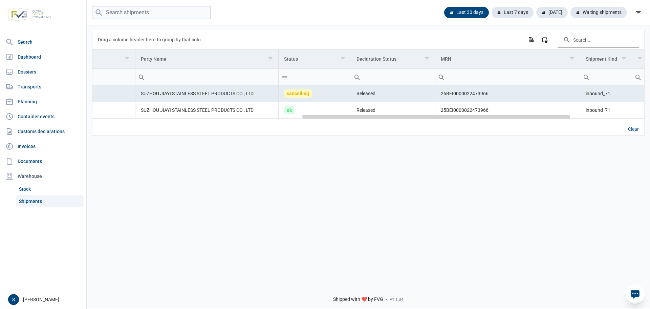
scroll to position [0, 581]
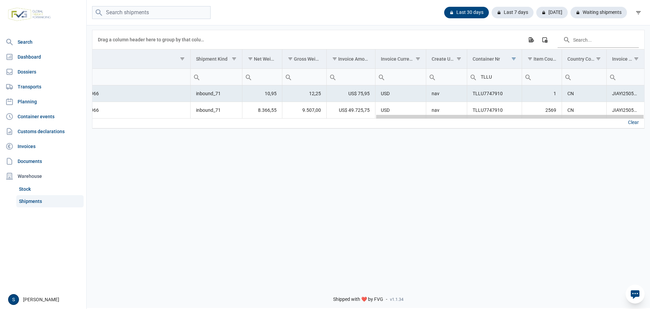
drag, startPoint x: 332, startPoint y: 118, endPoint x: 637, endPoint y: 98, distance: 305.9
click at [642, 102] on body "For evaluation purposes only. Redistribution prohibited. Please register an exi…" at bounding box center [325, 142] width 650 height 309
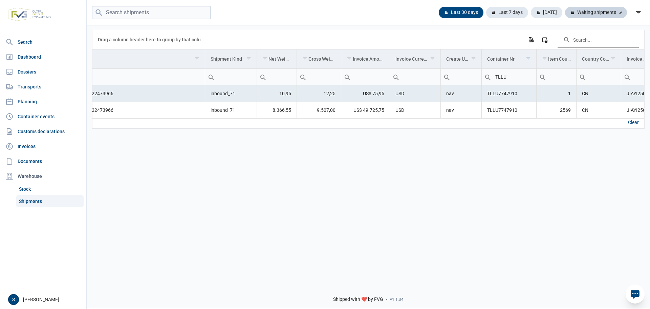
click at [600, 11] on div "Waiting shipments" at bounding box center [596, 13] width 62 height 12
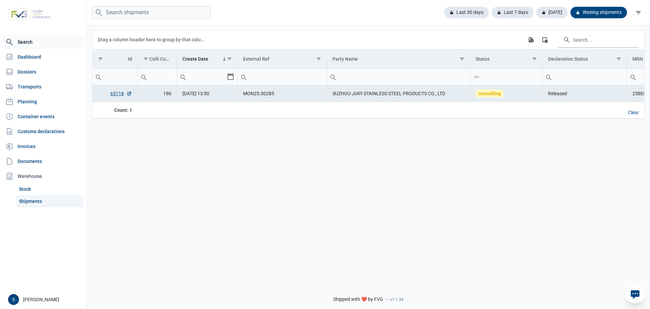
click at [42, 47] on link "Search" at bounding box center [43, 42] width 81 height 14
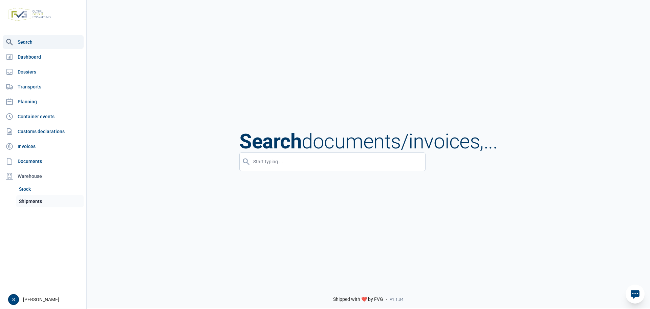
click at [34, 198] on link "Shipments" at bounding box center [49, 201] width 67 height 12
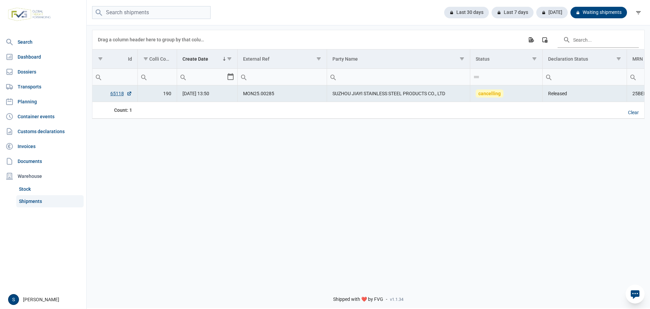
click at [298, 179] on div "Data grid with 1 rows and 18 columns Drag a column header here to group by that…" at bounding box center [368, 151] width 563 height 254
click at [299, 159] on div "Data grid with 1 rows and 18 columns Drag a column header here to group by that…" at bounding box center [368, 151] width 563 height 254
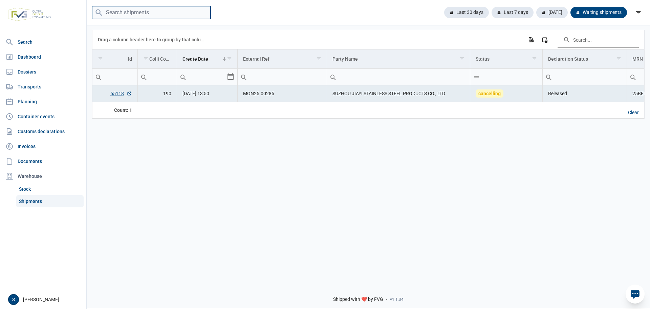
click at [127, 15] on input "search" at bounding box center [151, 12] width 118 height 13
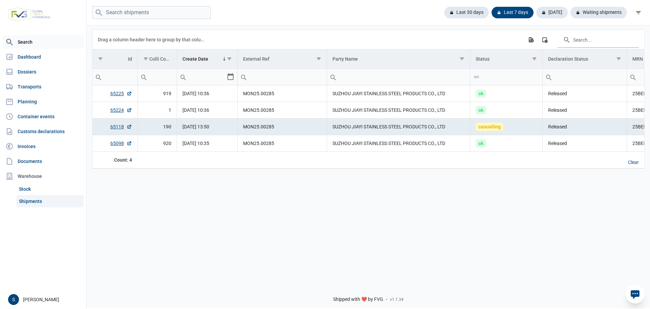
click at [40, 45] on link "Search" at bounding box center [43, 42] width 81 height 14
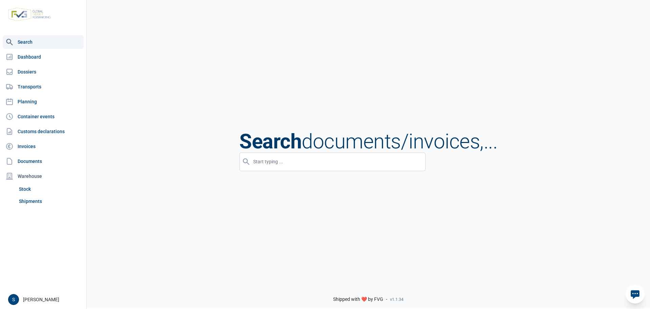
click at [24, 211] on nav "Search Dashboard Dossiers Transports Planning Container events Customs declarat…" at bounding box center [43, 162] width 86 height 254
click at [25, 198] on link "Shipments" at bounding box center [49, 201] width 67 height 12
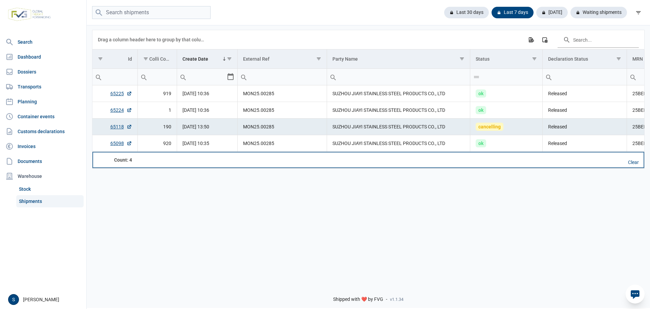
click at [626, 157] on td "Data grid with 4 rows and 18 columns" at bounding box center [584, 160] width 84 height 16
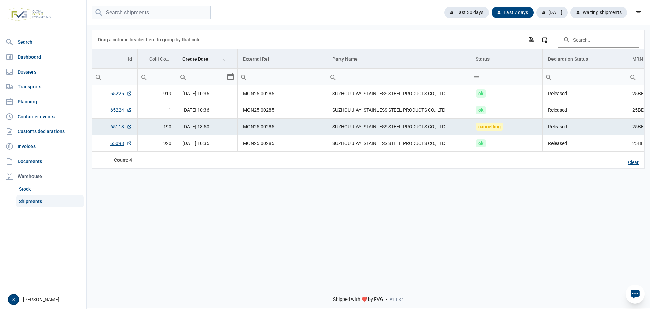
click at [628, 162] on div "Clear" at bounding box center [633, 163] width 22 height 12
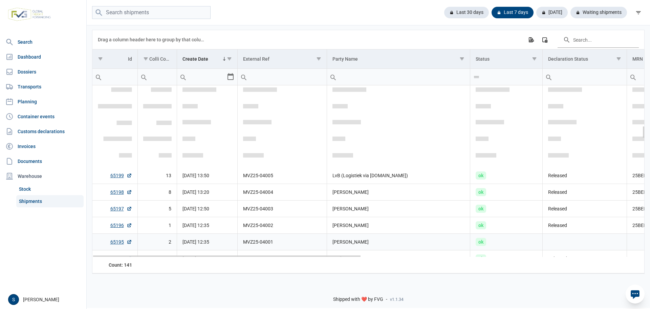
scroll to position [550, 0]
